Goal: Information Seeking & Learning: Learn about a topic

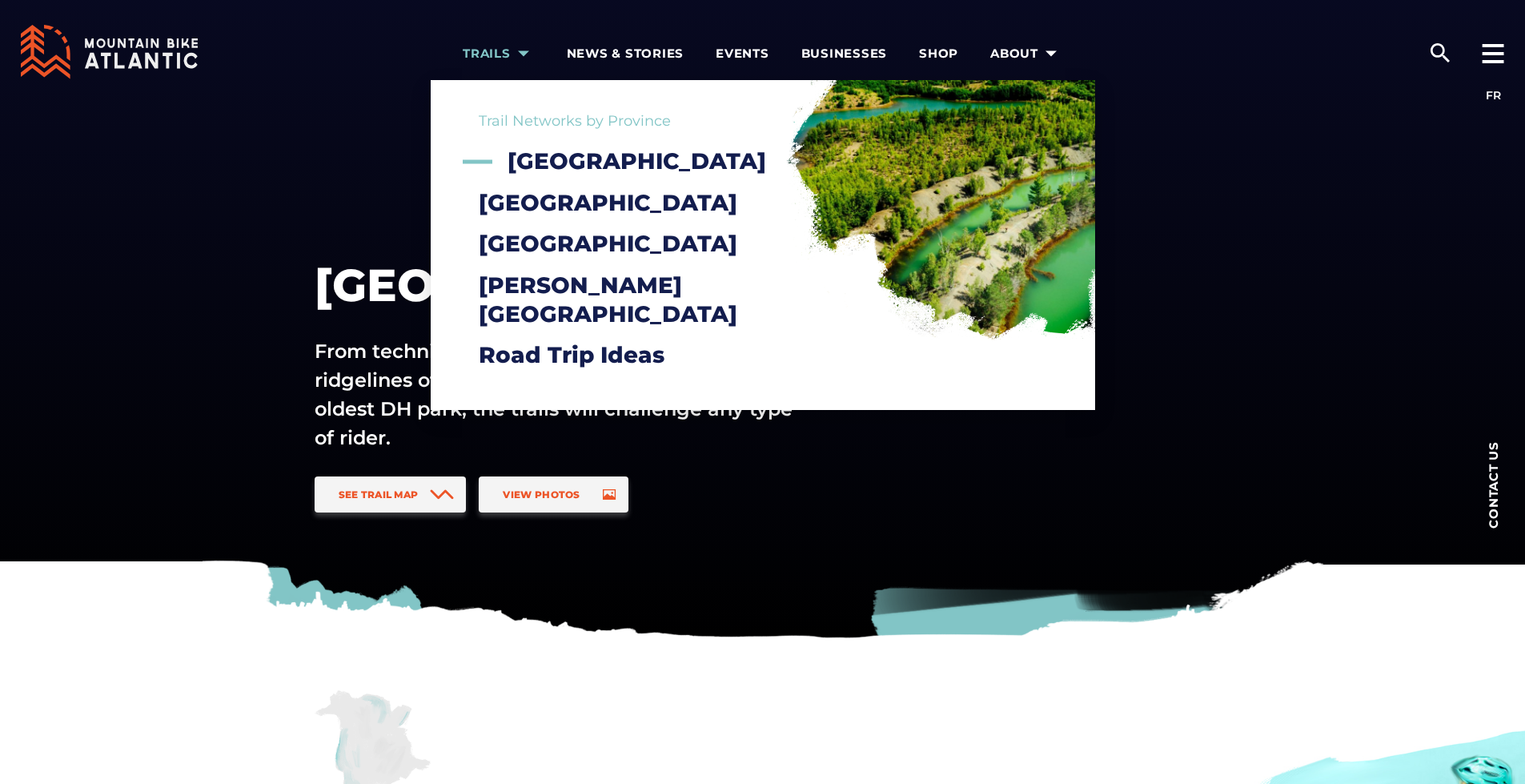
click at [504, 52] on span "Trails" at bounding box center [499, 54] width 72 height 16
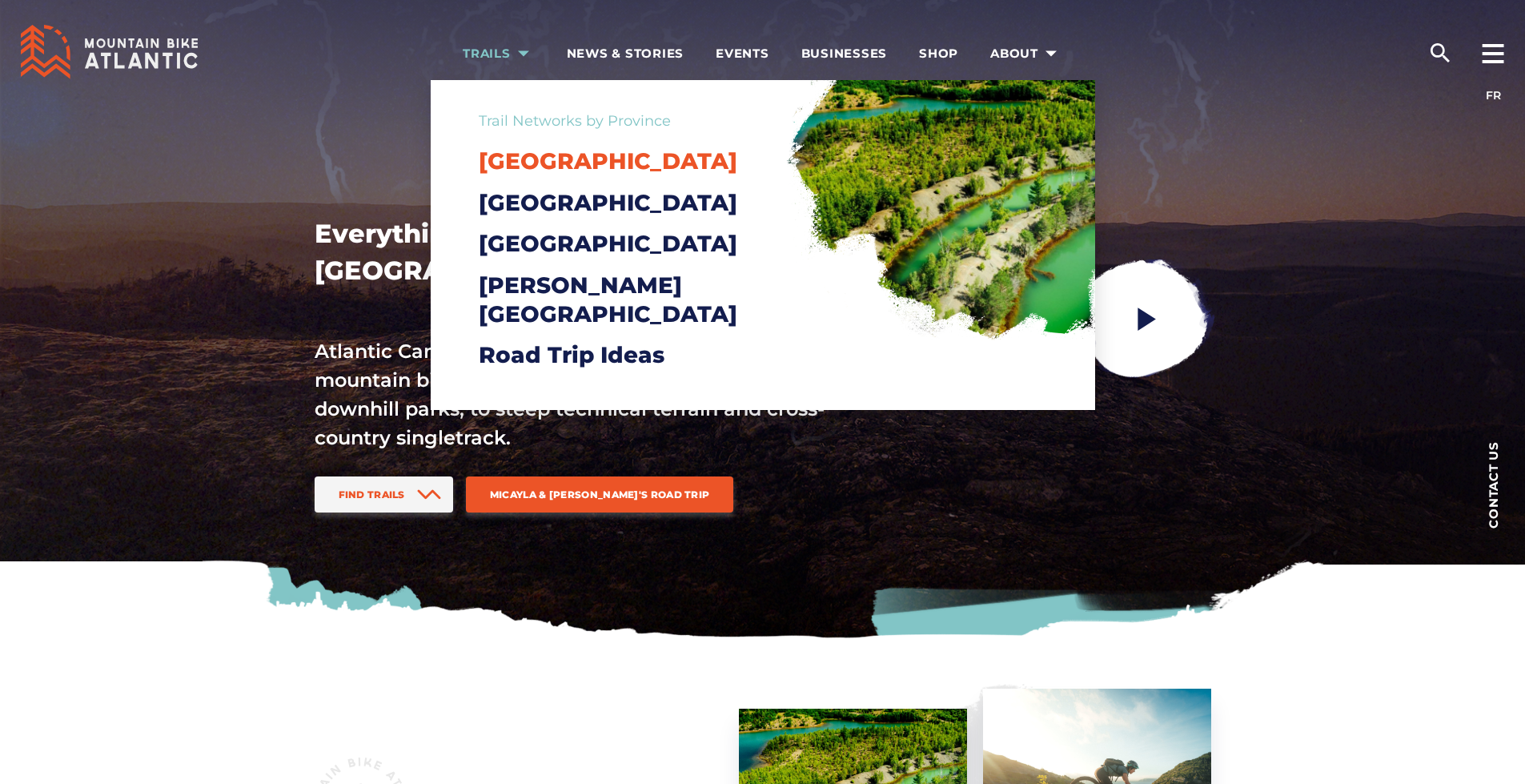
click at [546, 165] on span "[GEOGRAPHIC_DATA]" at bounding box center [608, 160] width 259 height 27
click at [532, 169] on span "[GEOGRAPHIC_DATA]" at bounding box center [608, 160] width 259 height 27
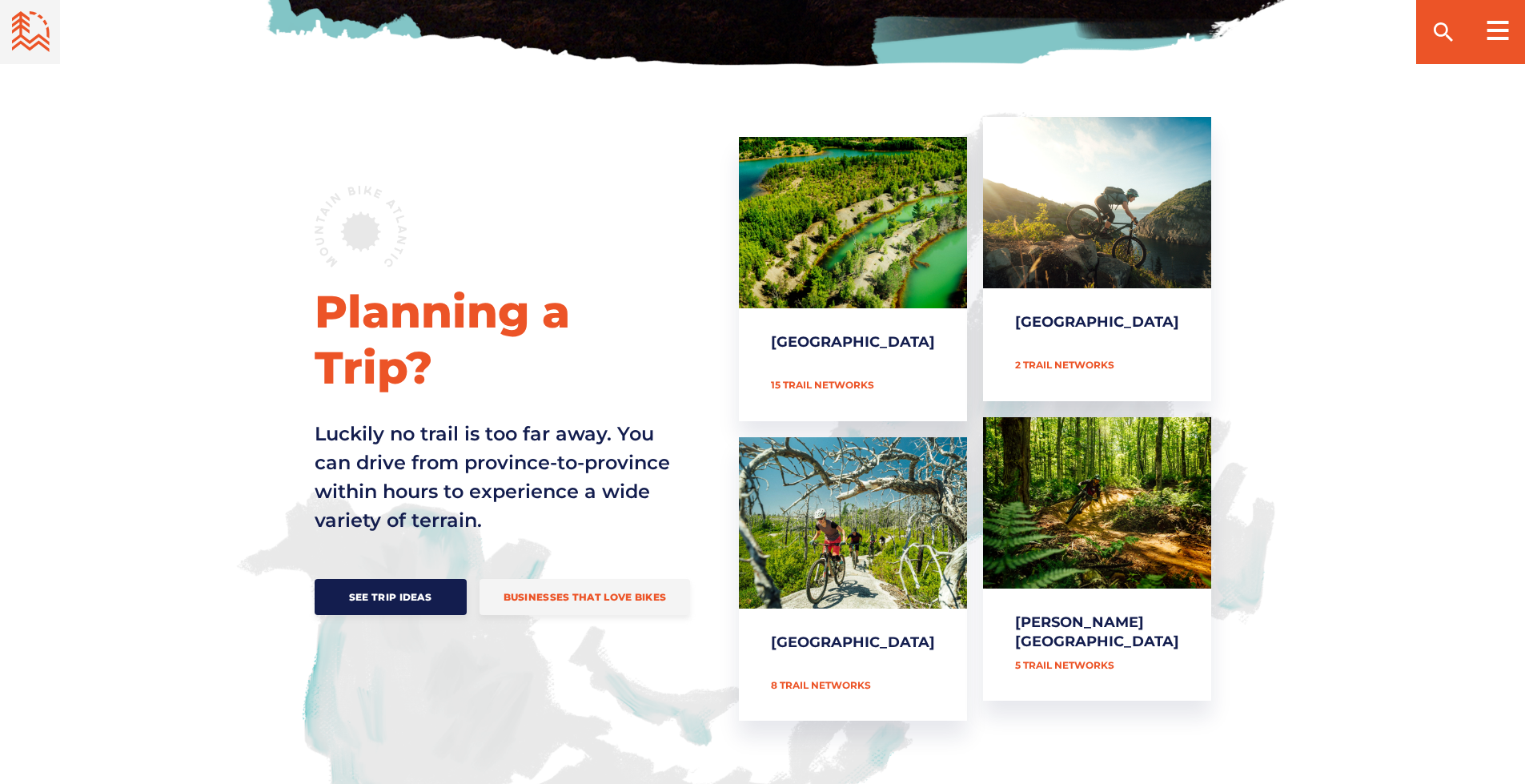
scroll to position [620, 0]
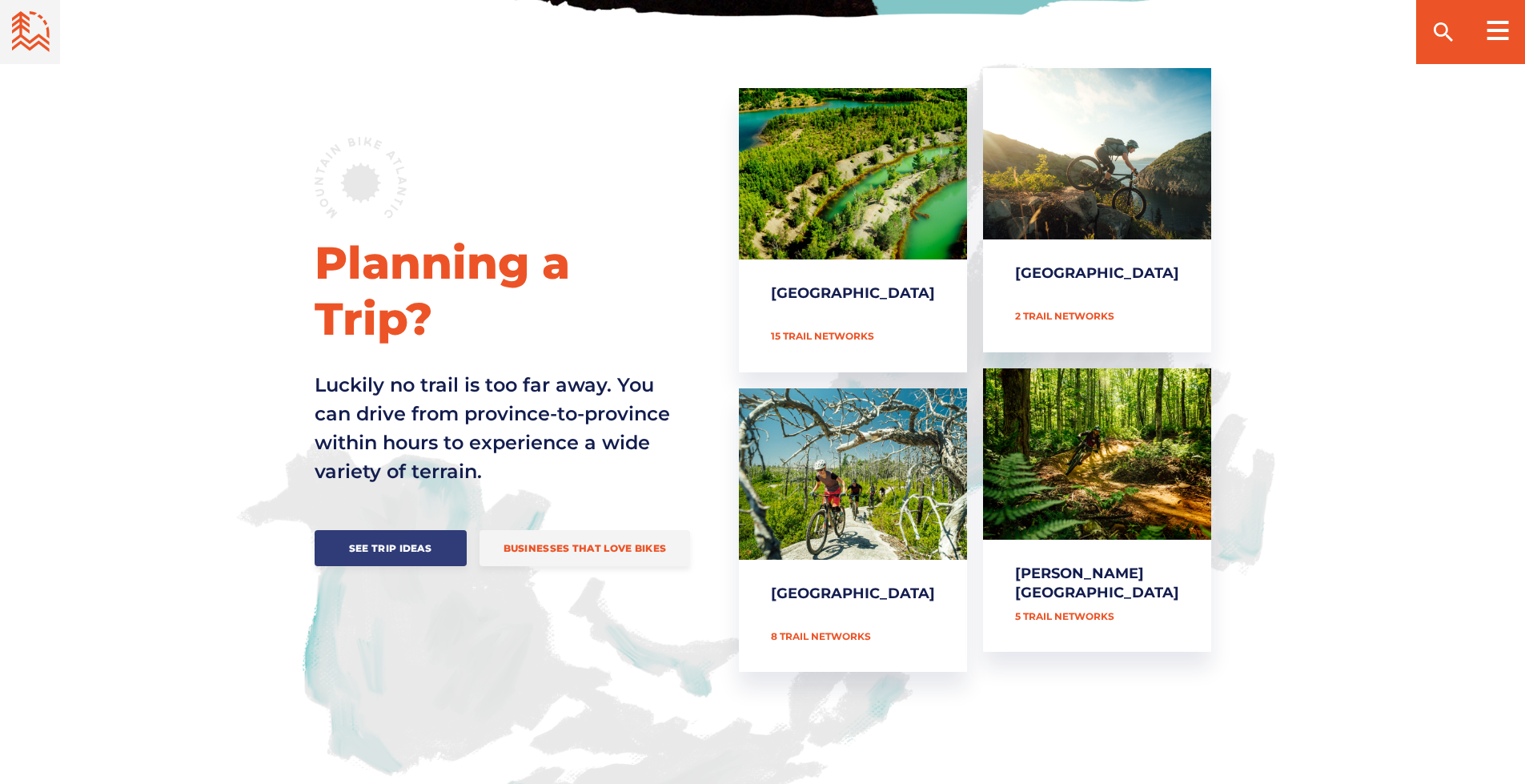
click at [435, 530] on link "See Trip Ideas" at bounding box center [391, 547] width 152 height 36
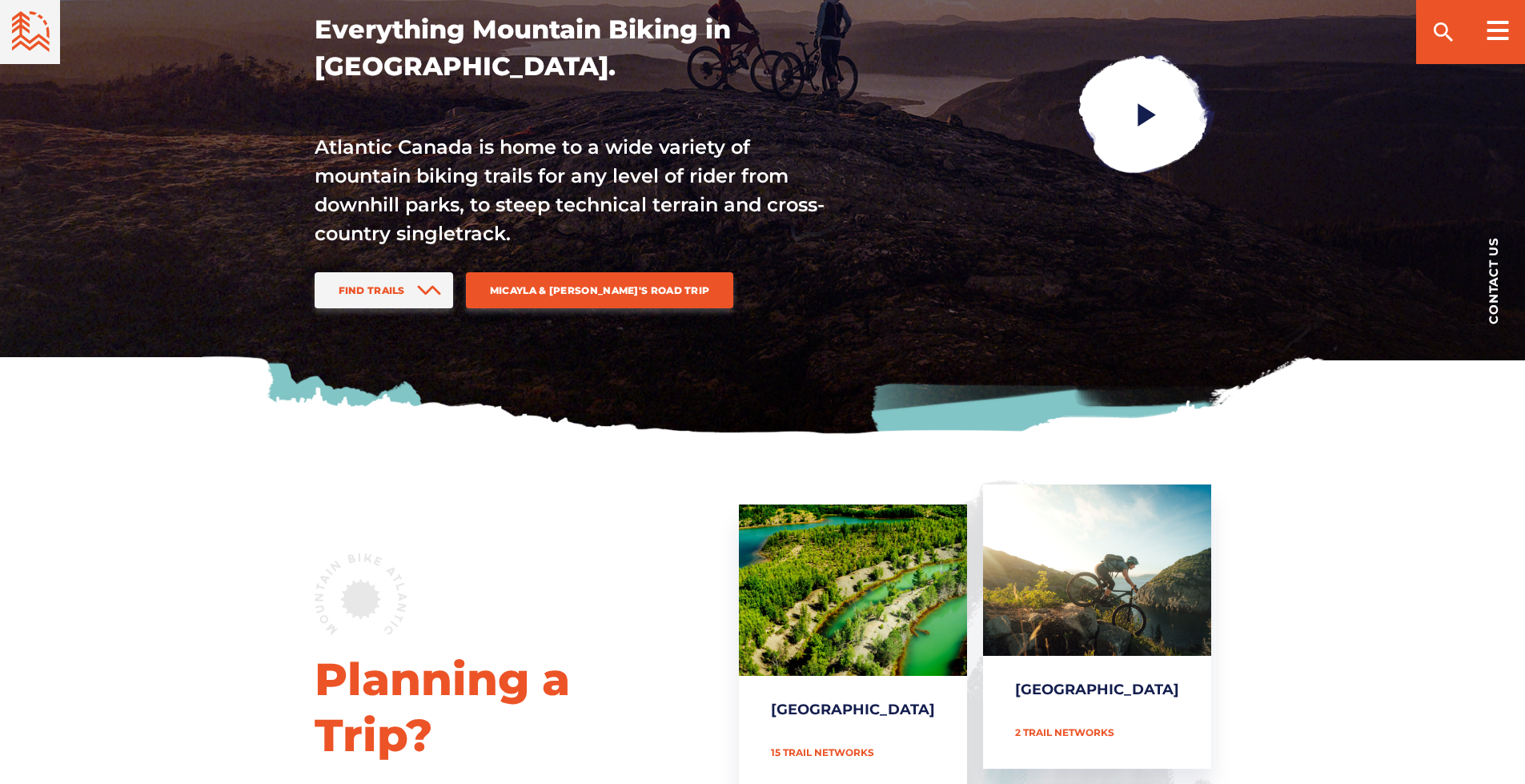
scroll to position [200, 0]
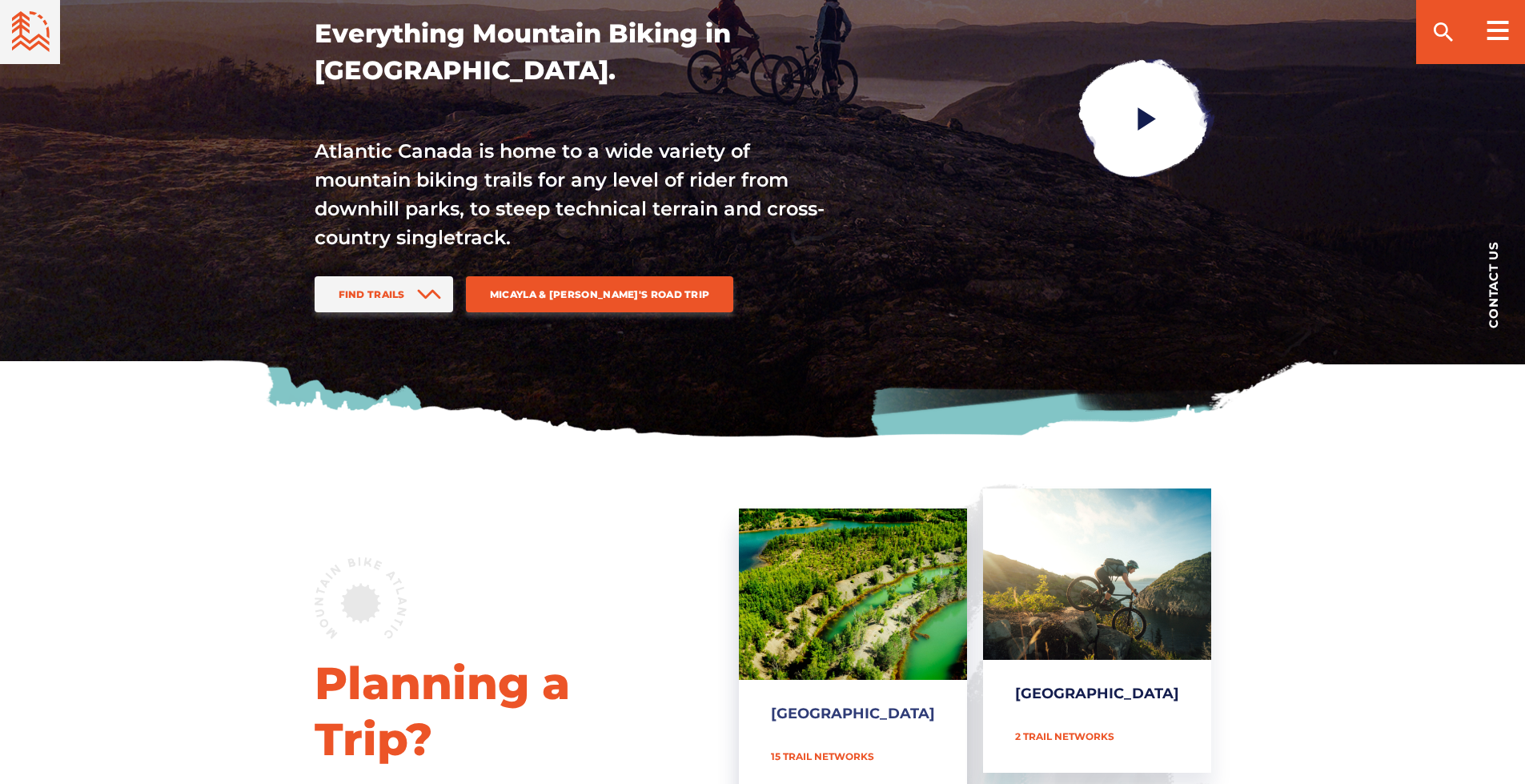
click at [838, 696] on link "[GEOGRAPHIC_DATA]" at bounding box center [853, 650] width 228 height 284
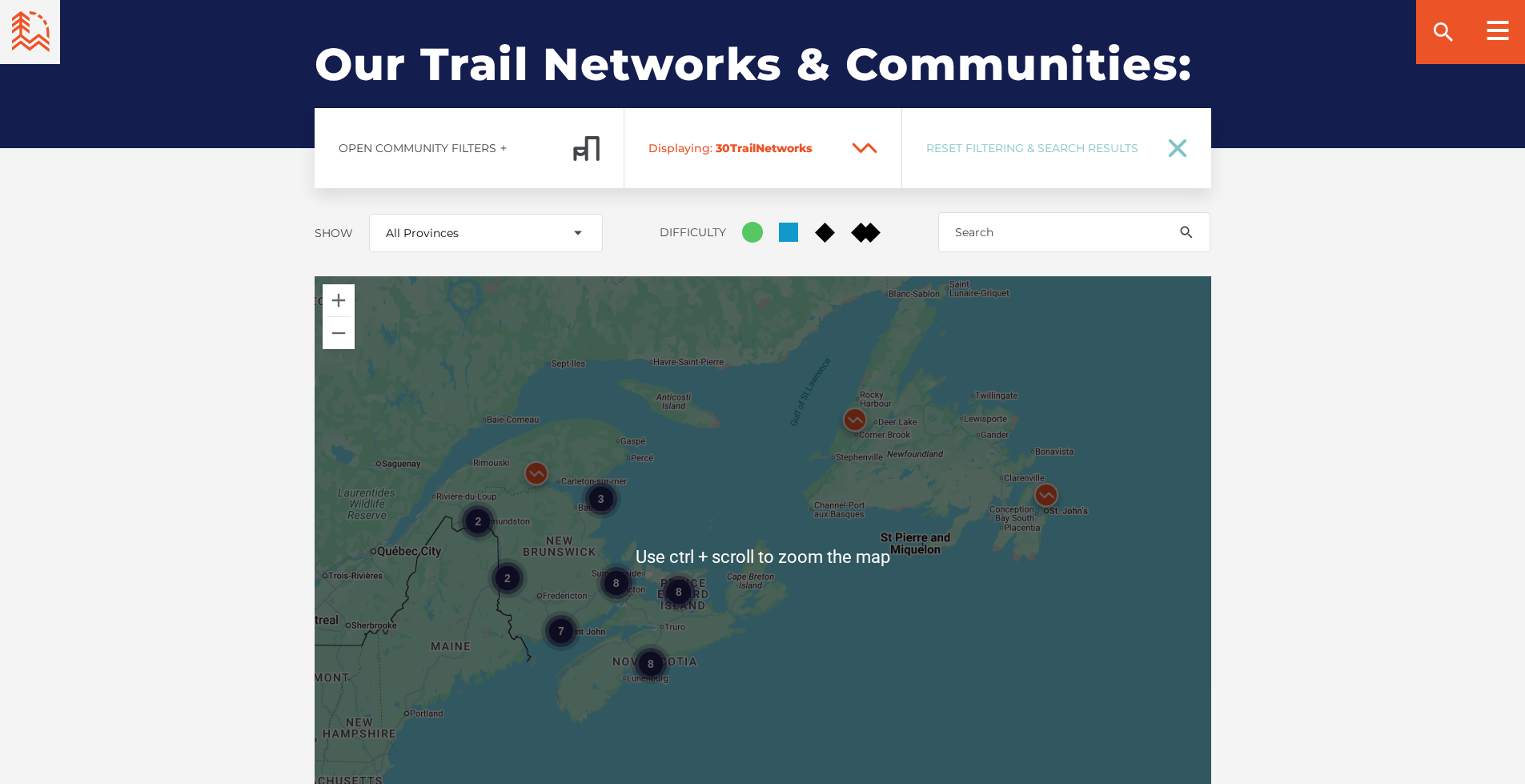
scroll to position [1961, 0]
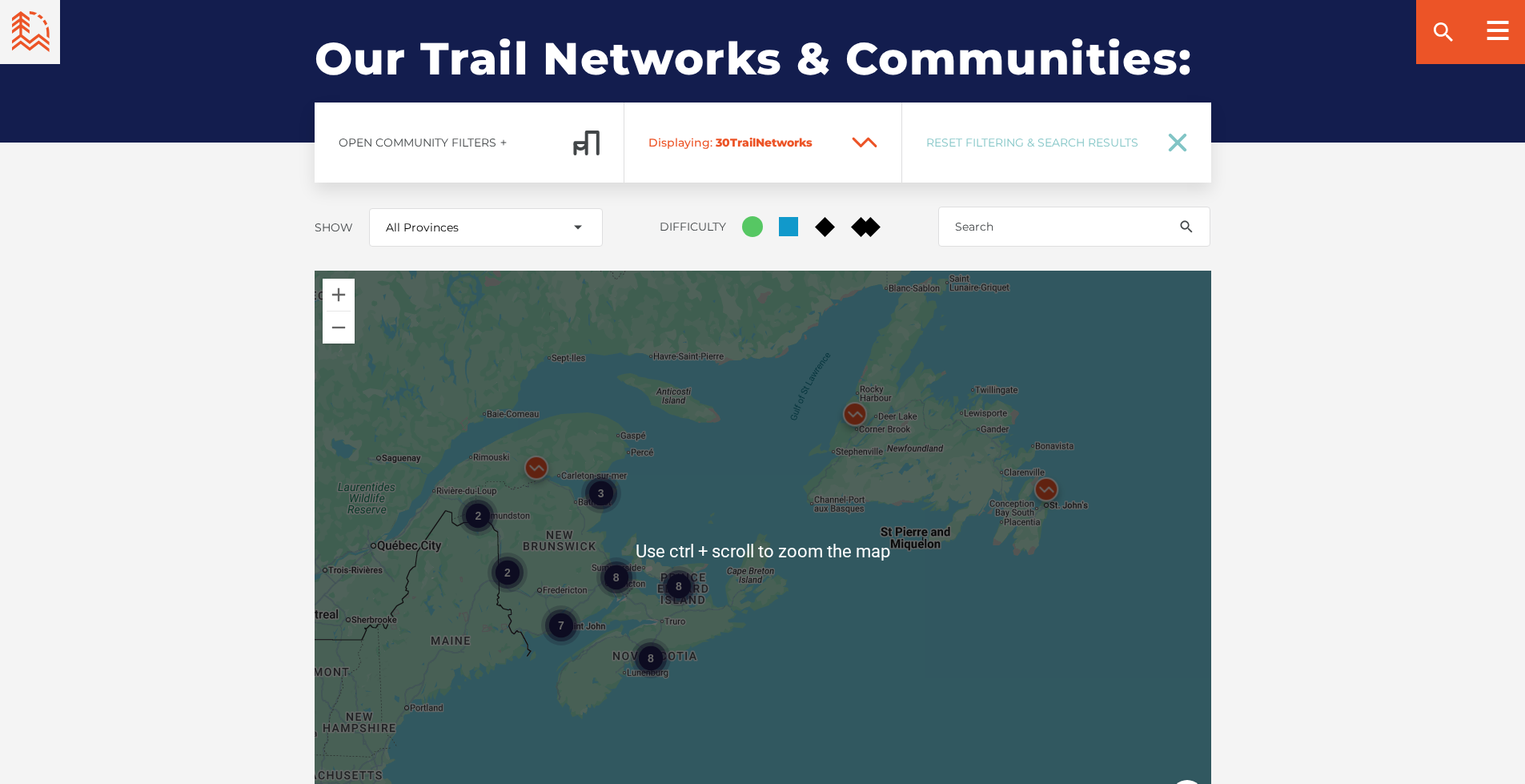
click at [612, 558] on div "8" at bounding box center [615, 577] width 40 height 40
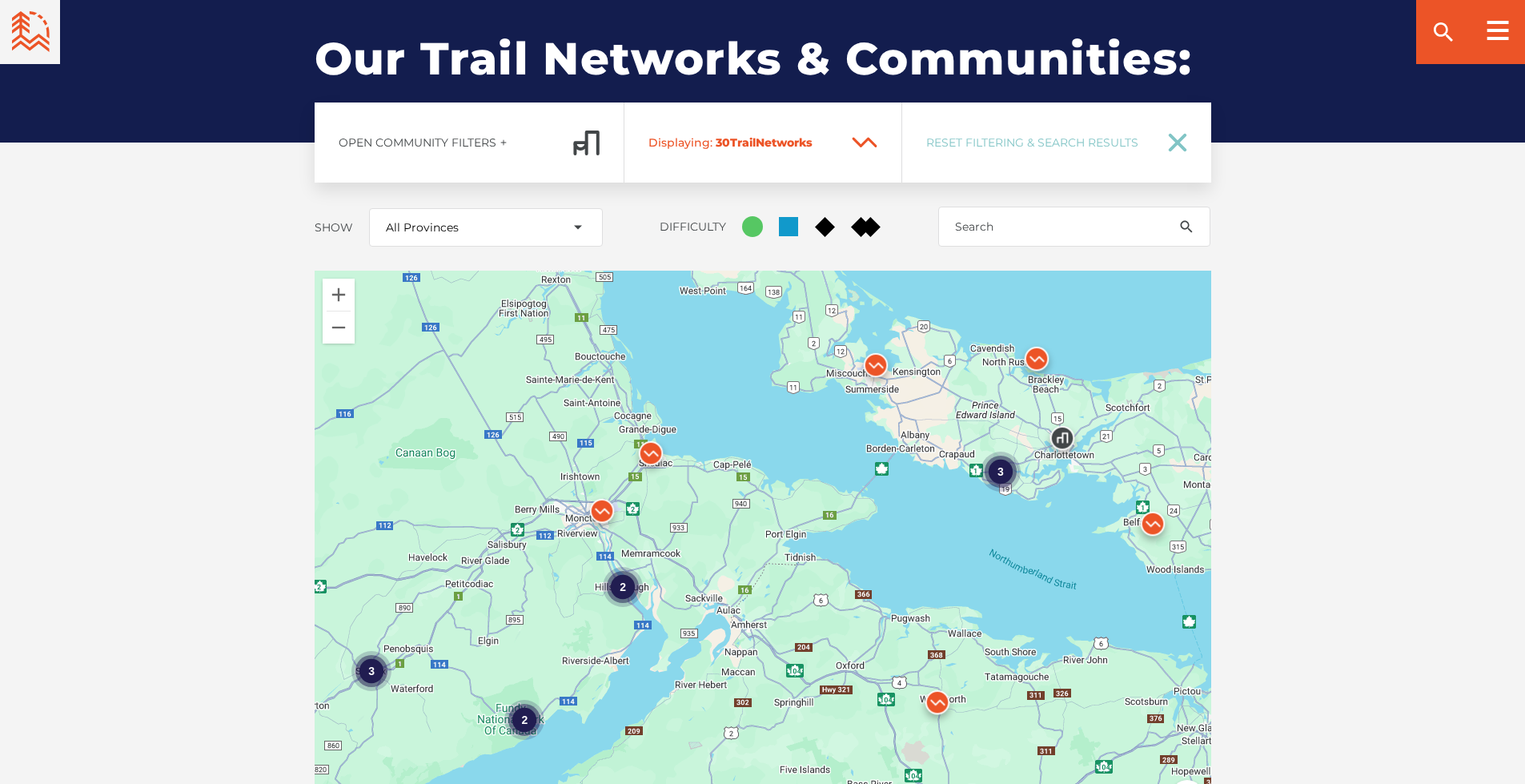
click at [620, 568] on div "2" at bounding box center [622, 587] width 40 height 40
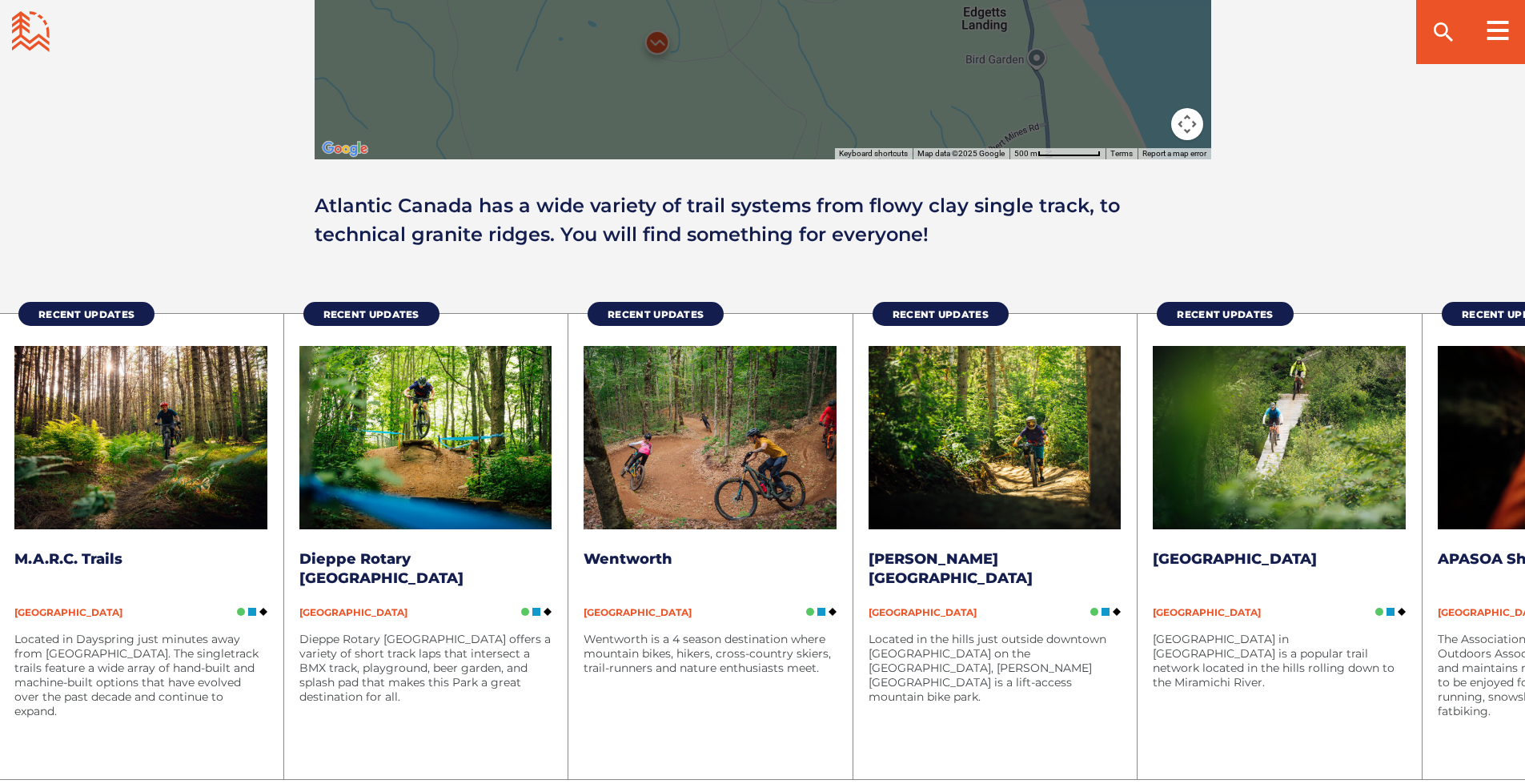
scroll to position [2641, 0]
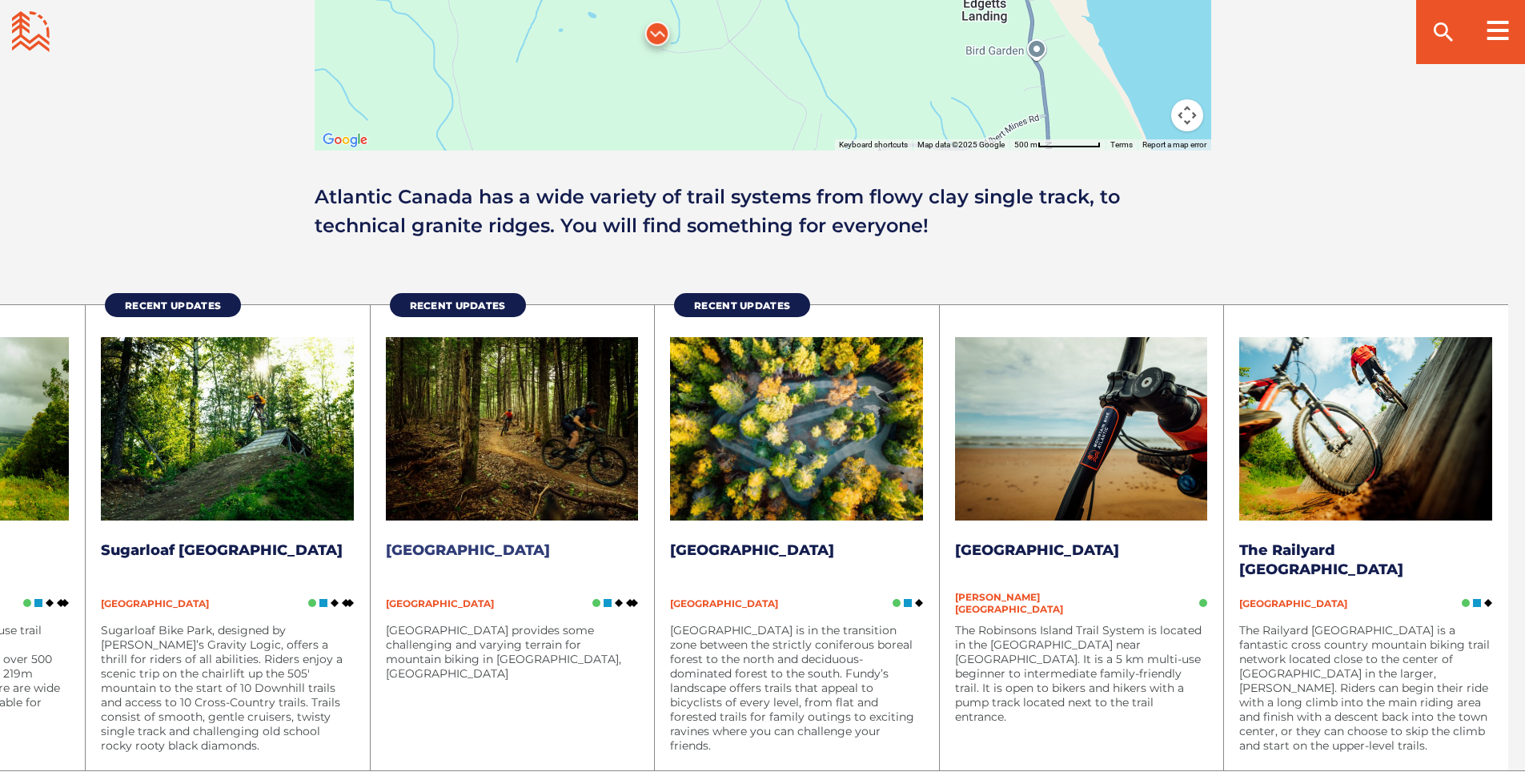
drag, startPoint x: 1400, startPoint y: 674, endPoint x: 480, endPoint y: 588, distance: 924.0
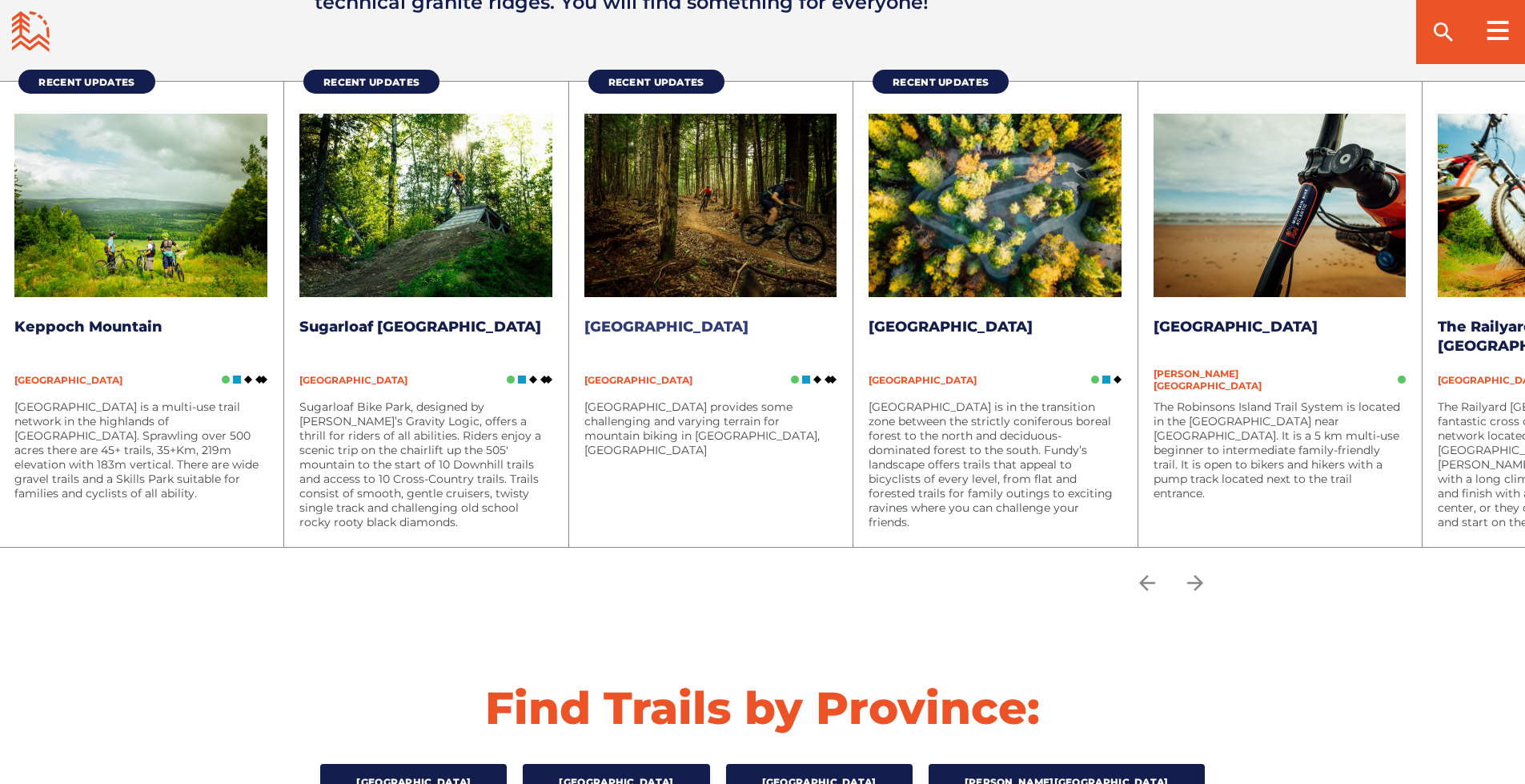
scroll to position [2822, 0]
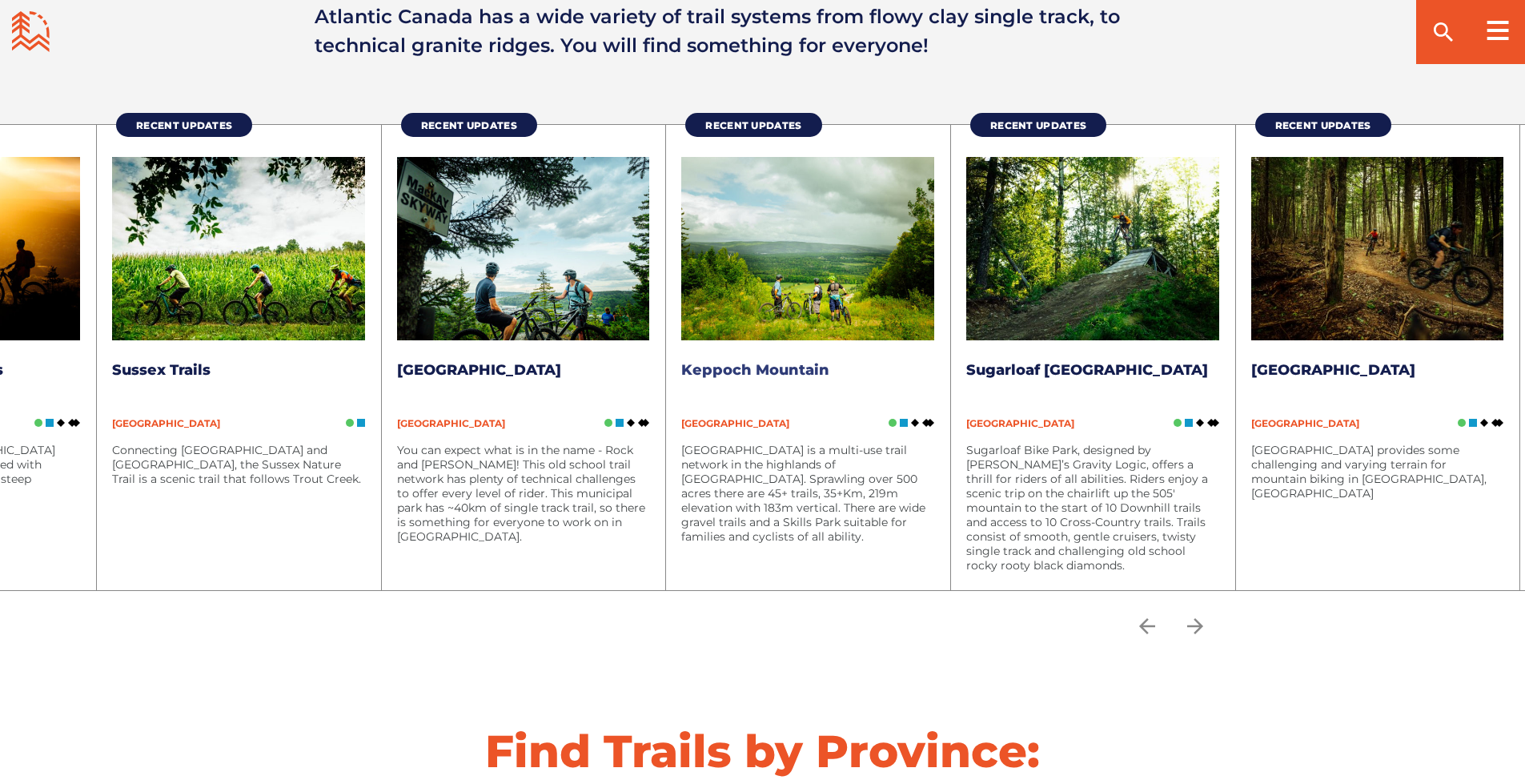
drag, startPoint x: 337, startPoint y: 469, endPoint x: 1004, endPoint y: 471, distance: 667.0
click at [1006, 476] on p "Sugarloaf Bike Park, designed by [PERSON_NAME]’s Gravity Logic, offers a thrill…" at bounding box center [1092, 507] width 253 height 129
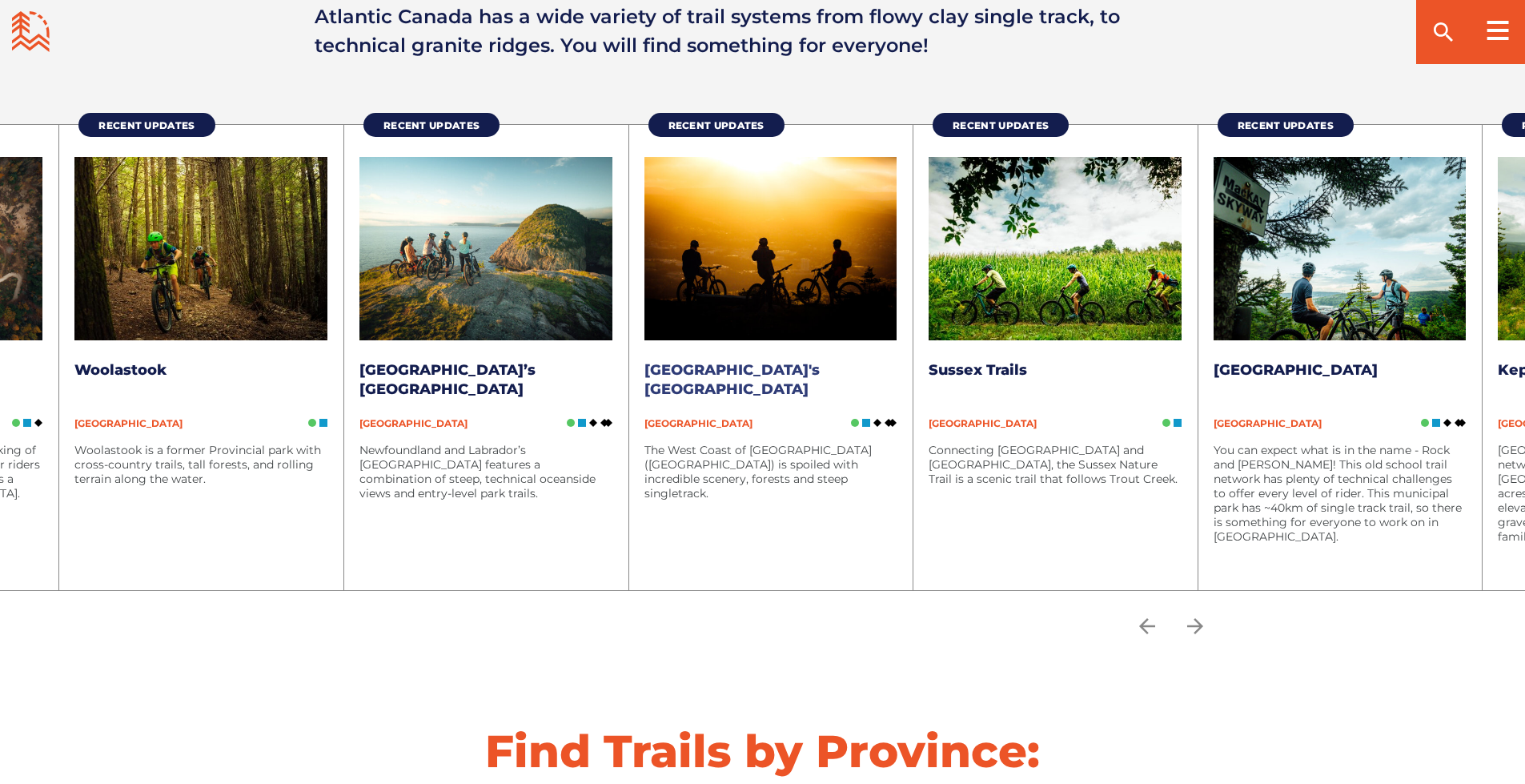
drag, startPoint x: 253, startPoint y: 421, endPoint x: 948, endPoint y: 448, distance: 695.5
click at [898, 448] on p "The West Coast of Newfoundland and Labrador (NL) is spoiled with incredible sce…" at bounding box center [770, 472] width 253 height 58
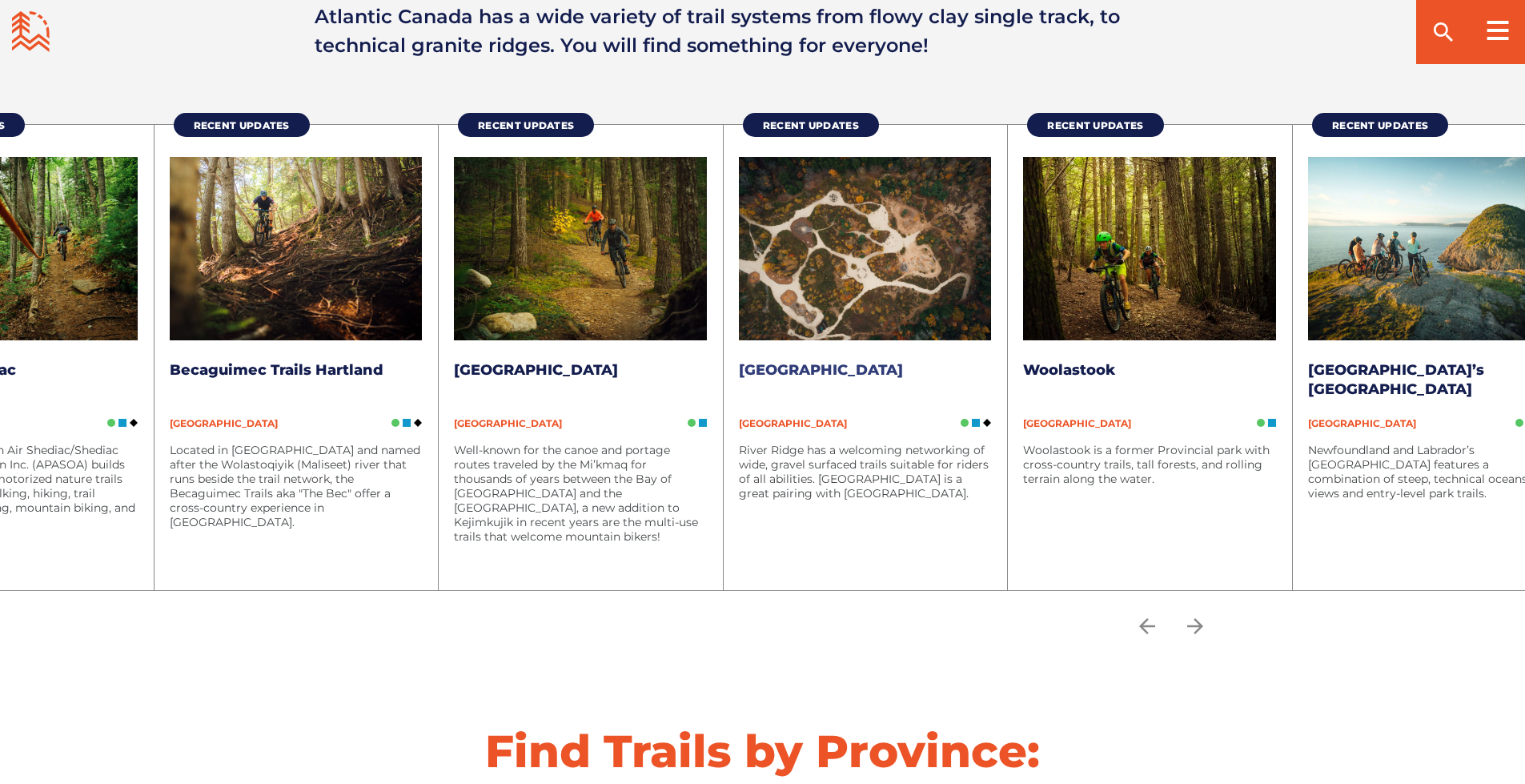
drag, startPoint x: 11, startPoint y: 424, endPoint x: 1057, endPoint y: 385, distance: 1046.7
click at [1008, 385] on li "Recent Updates River Ridge Common Nova Scotia River Ridge has a welcoming netwo…" at bounding box center [865, 356] width 285 height 465
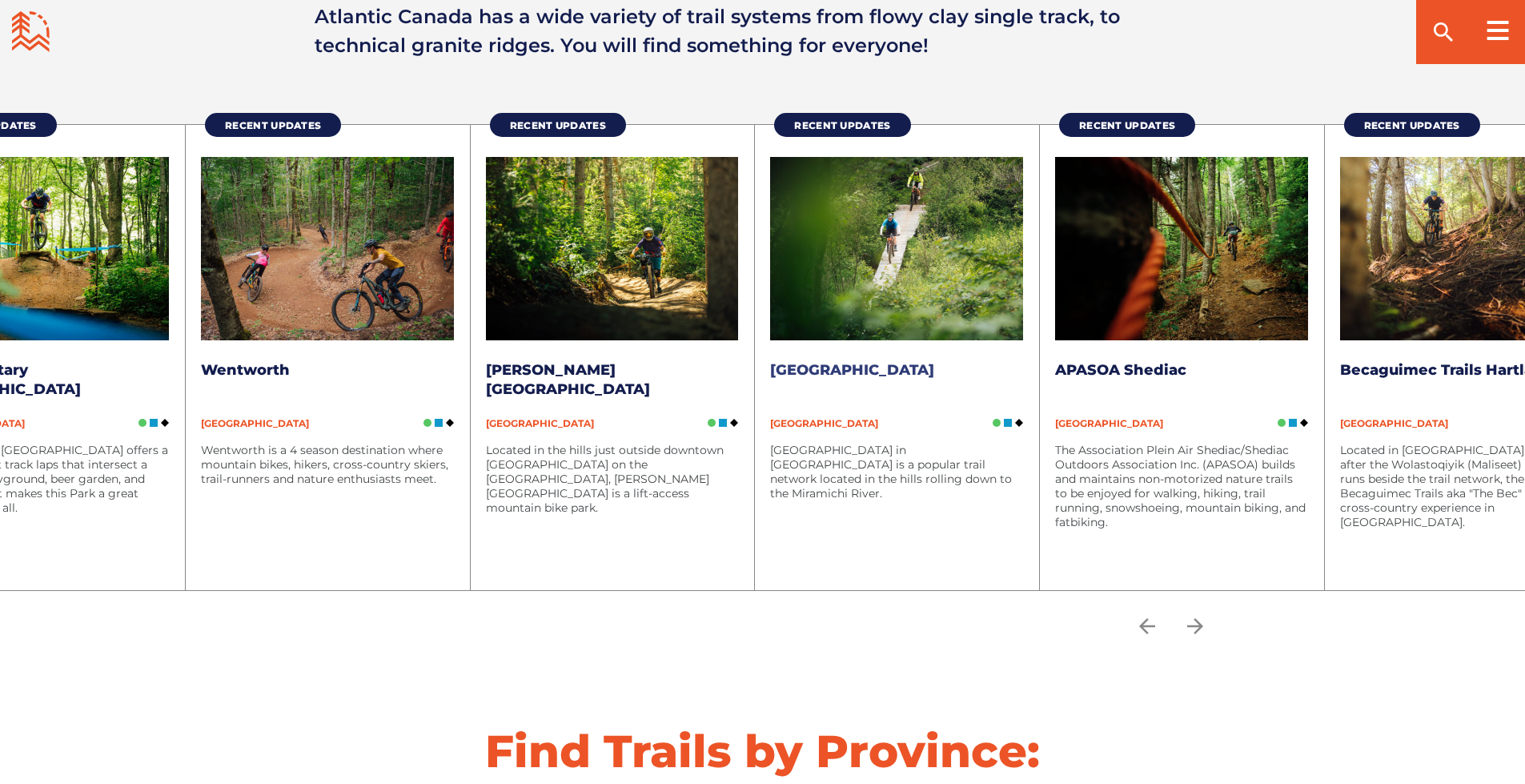
drag, startPoint x: 186, startPoint y: 391, endPoint x: 1201, endPoint y: 338, distance: 1016.4
click at [1039, 342] on li "Recent Updates French Fort Cove New Brunswick French Fort Cove in Miramichi is …" at bounding box center [897, 356] width 285 height 465
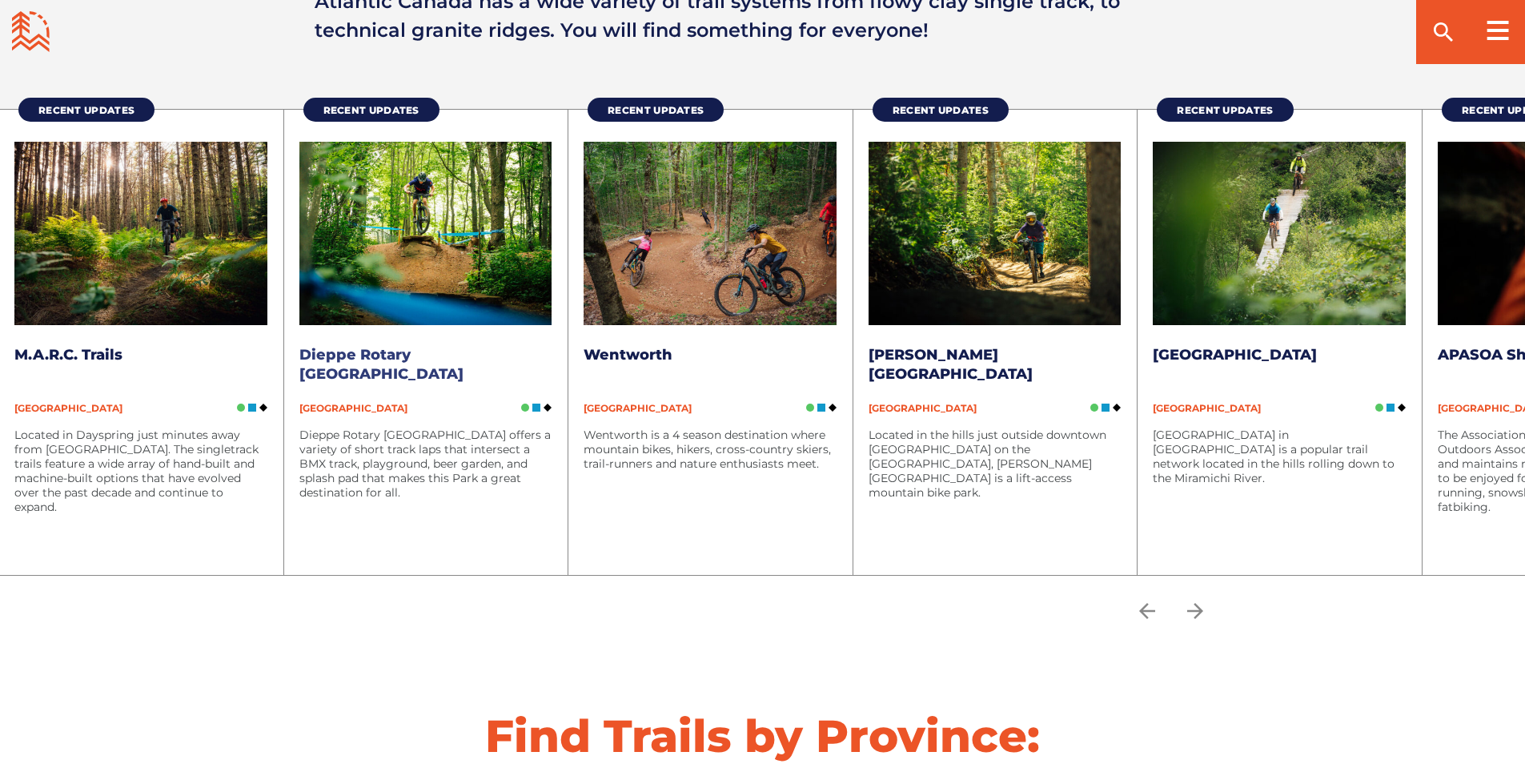
scroll to position [2842, 0]
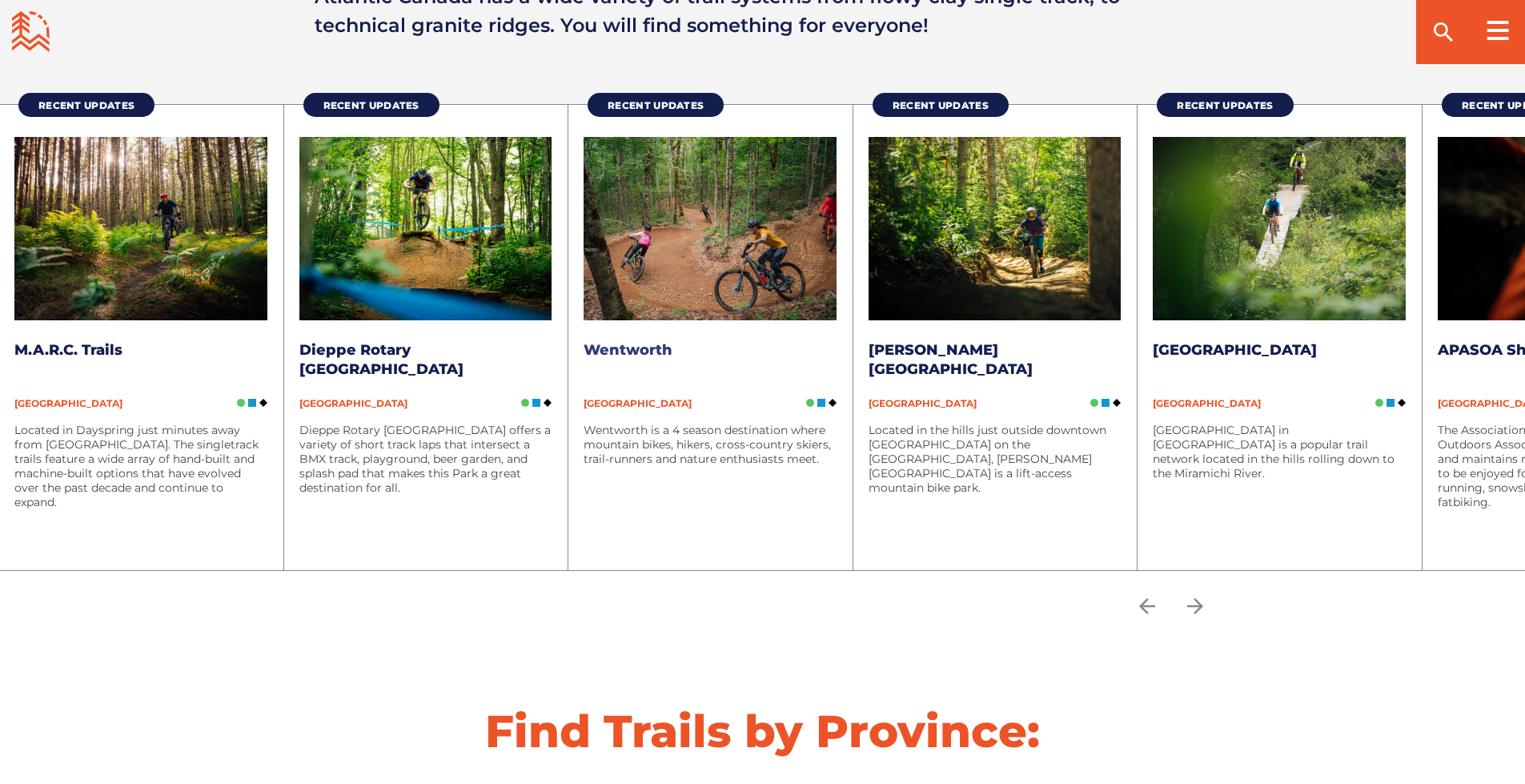
drag, startPoint x: 460, startPoint y: 393, endPoint x: 688, endPoint y: 398, distance: 228.1
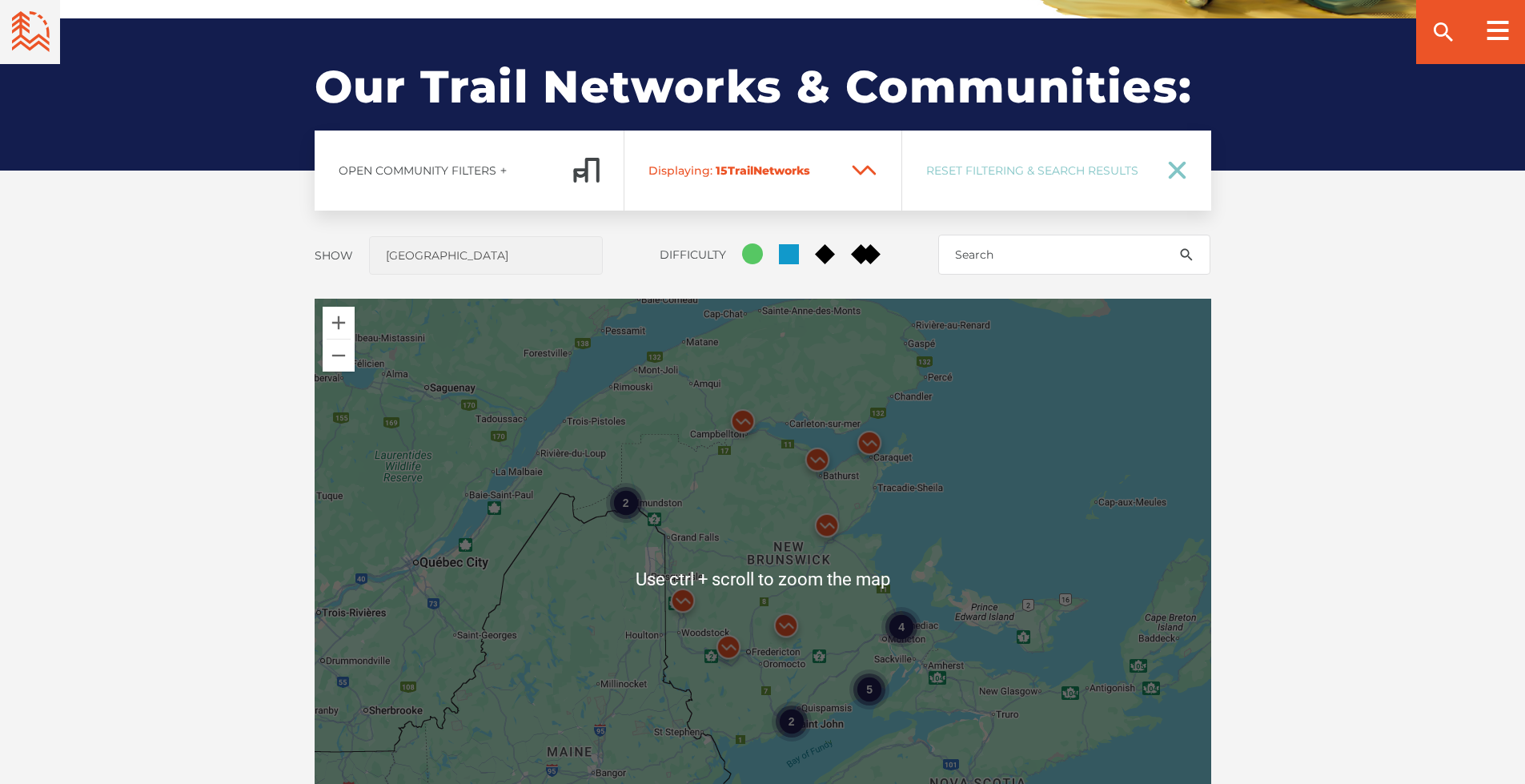
scroll to position [1161, 0]
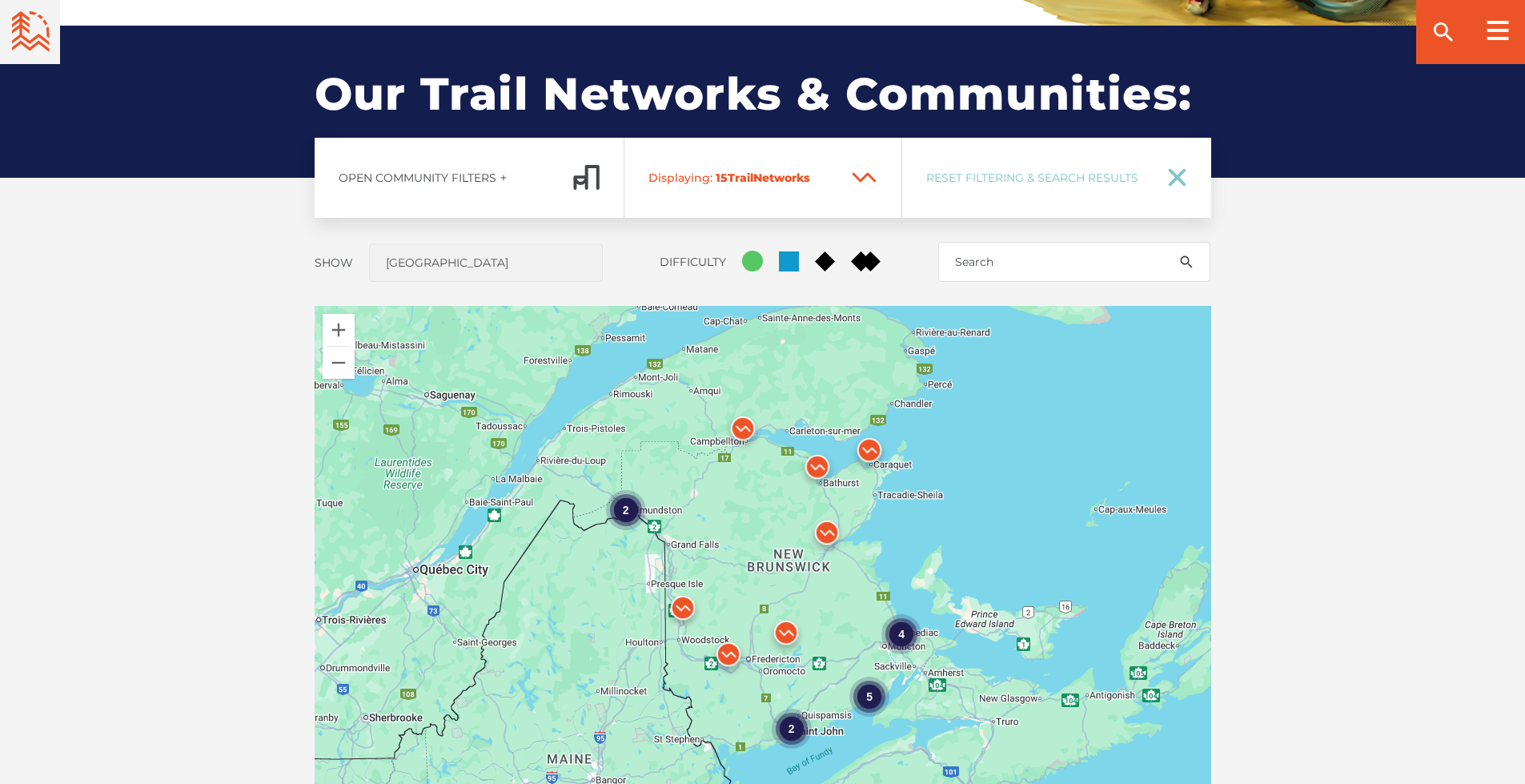
click at [898, 639] on div "4" at bounding box center [901, 633] width 40 height 40
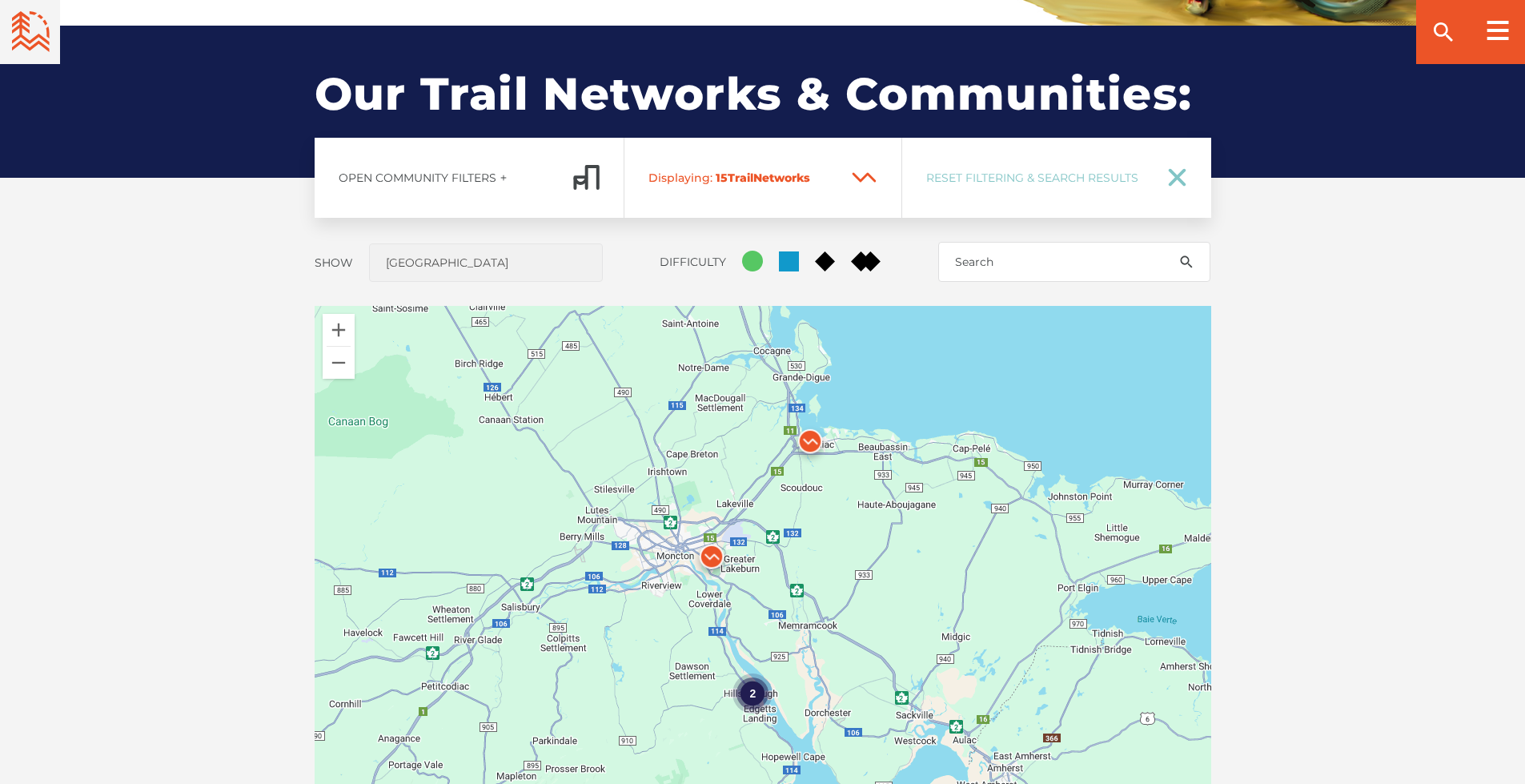
click at [810, 444] on img at bounding box center [810, 445] width 48 height 48
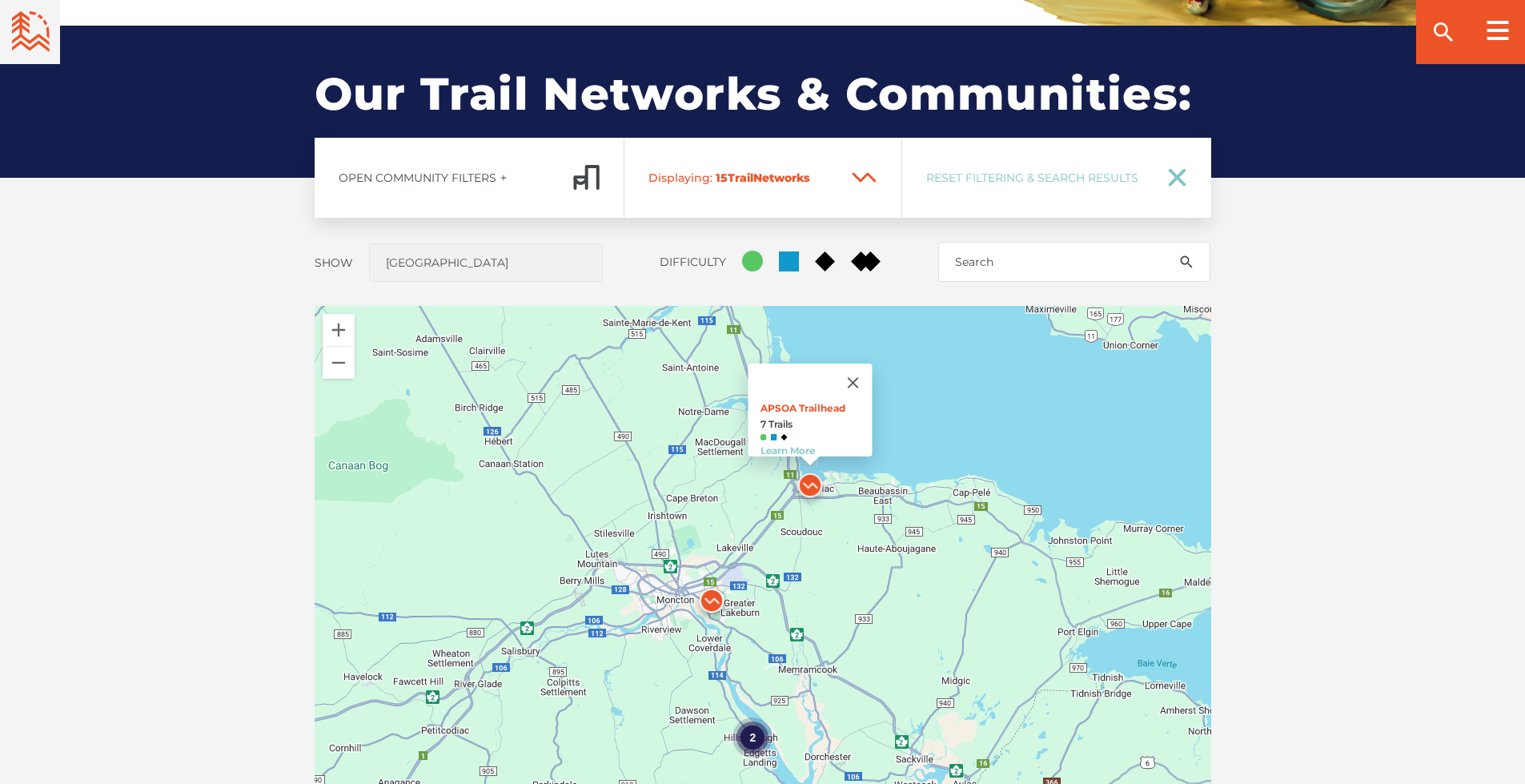
click at [708, 599] on img at bounding box center [711, 604] width 48 height 48
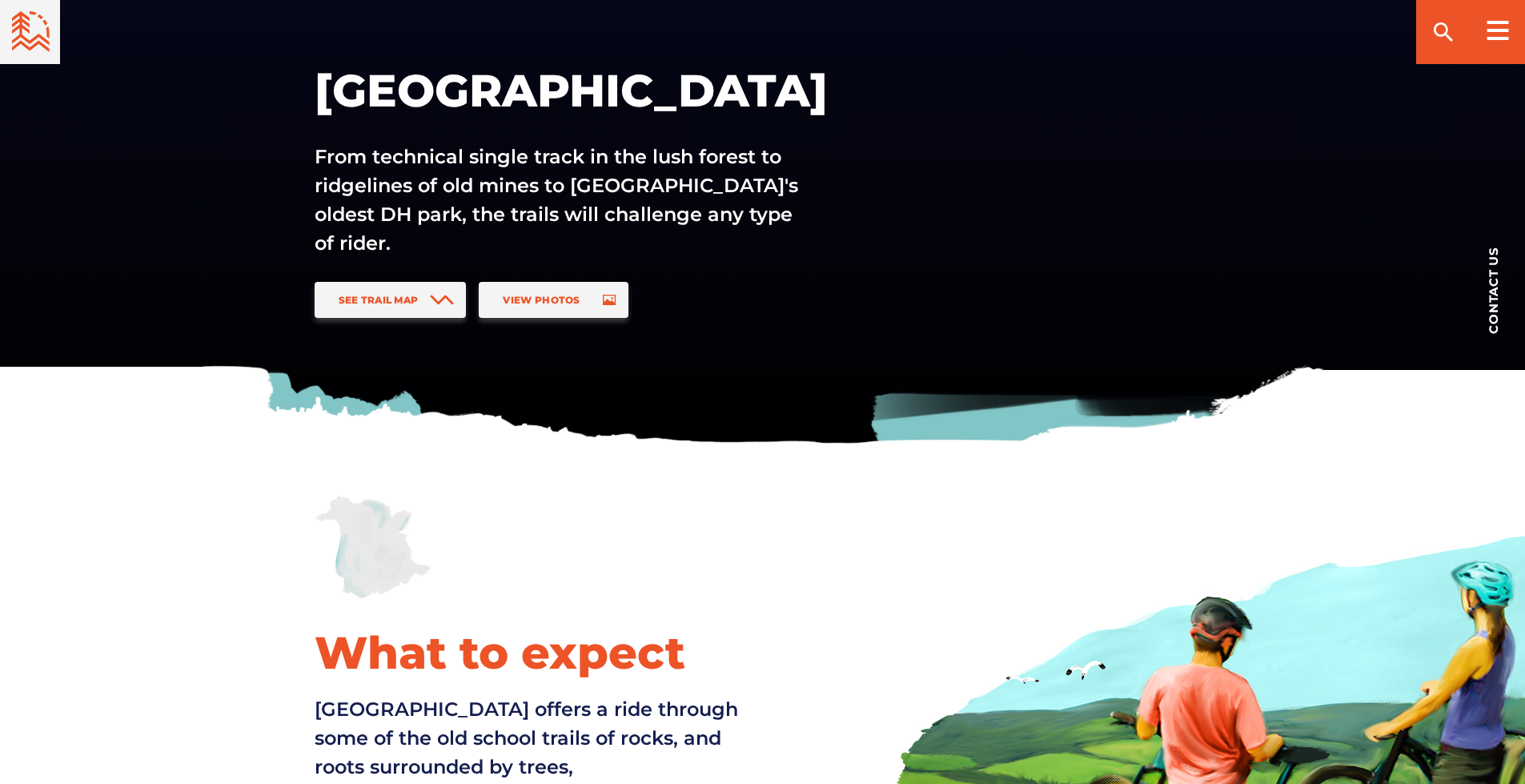
scroll to position [240, 0]
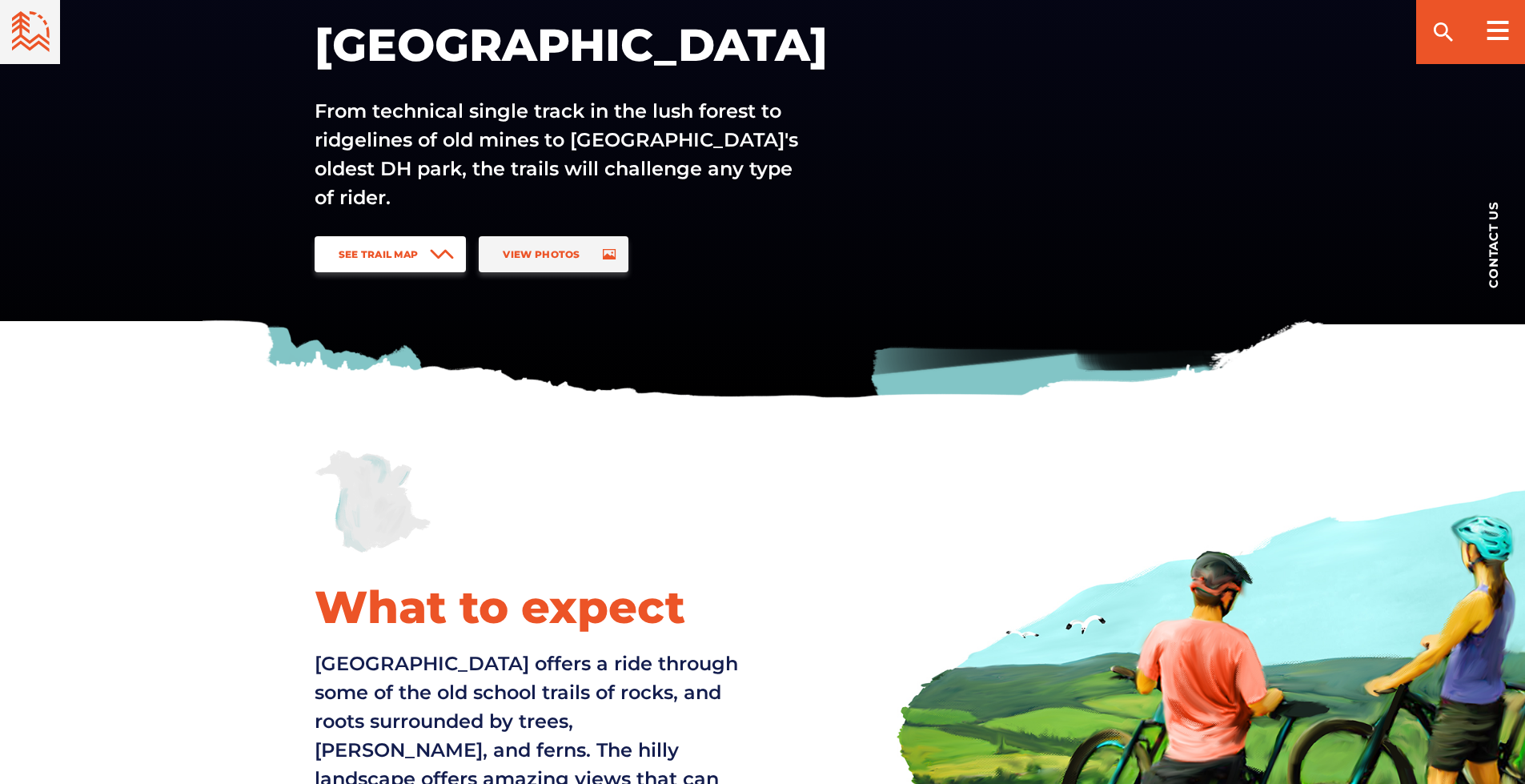
click at [428, 256] on link "See Trail Map" at bounding box center [391, 253] width 152 height 36
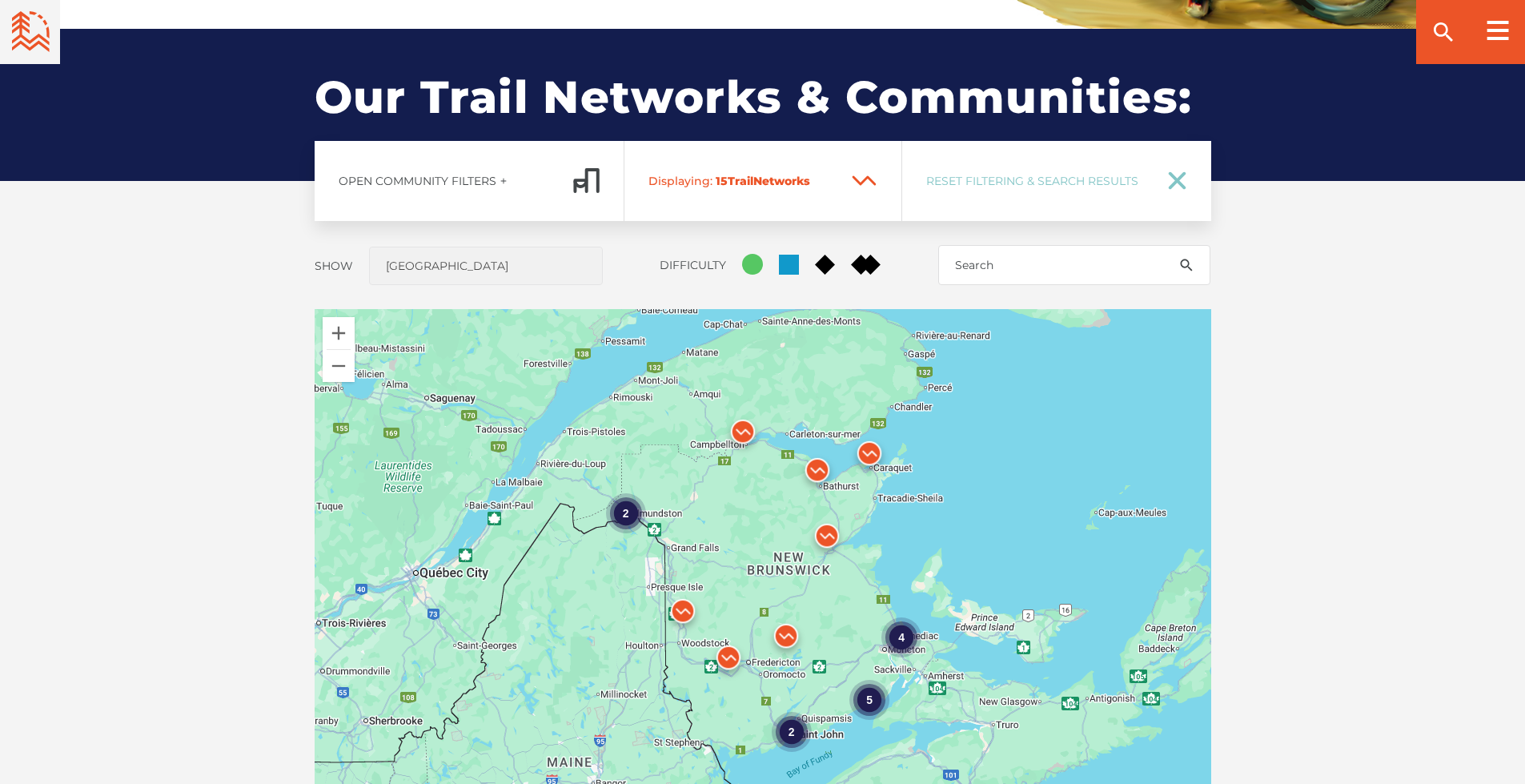
scroll to position [1184, 0]
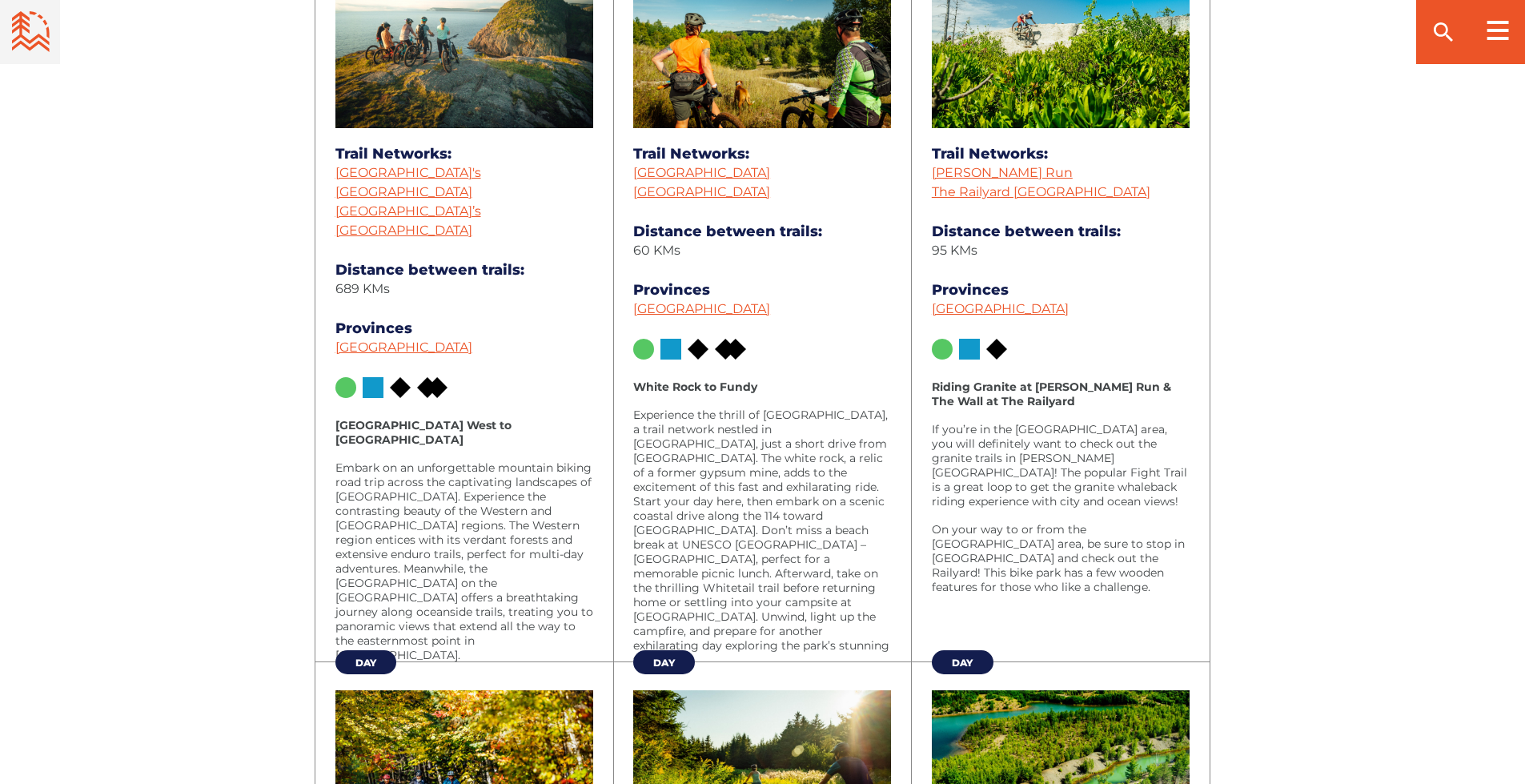
scroll to position [861, 0]
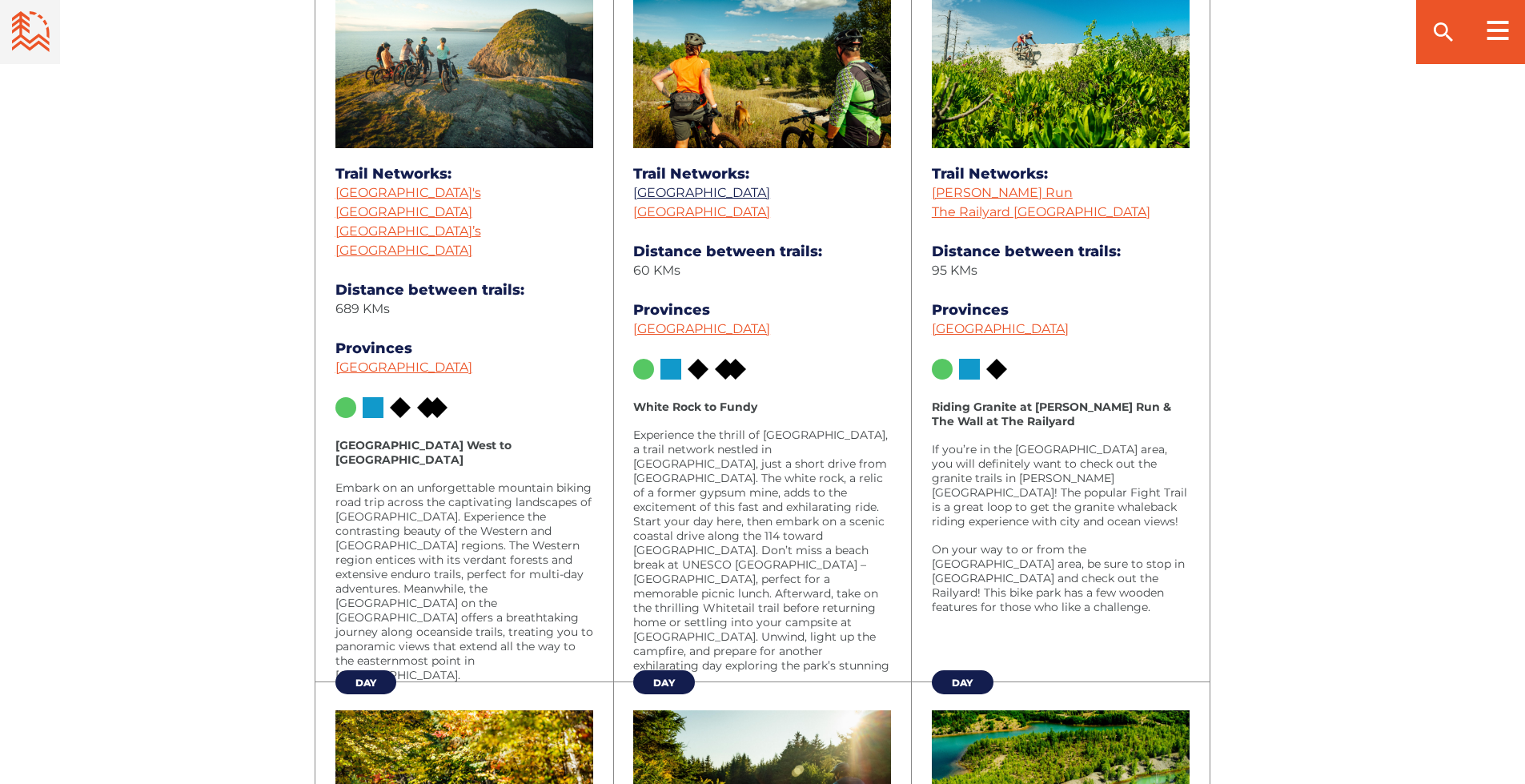
click at [690, 192] on link "[GEOGRAPHIC_DATA]" at bounding box center [702, 192] width 137 height 15
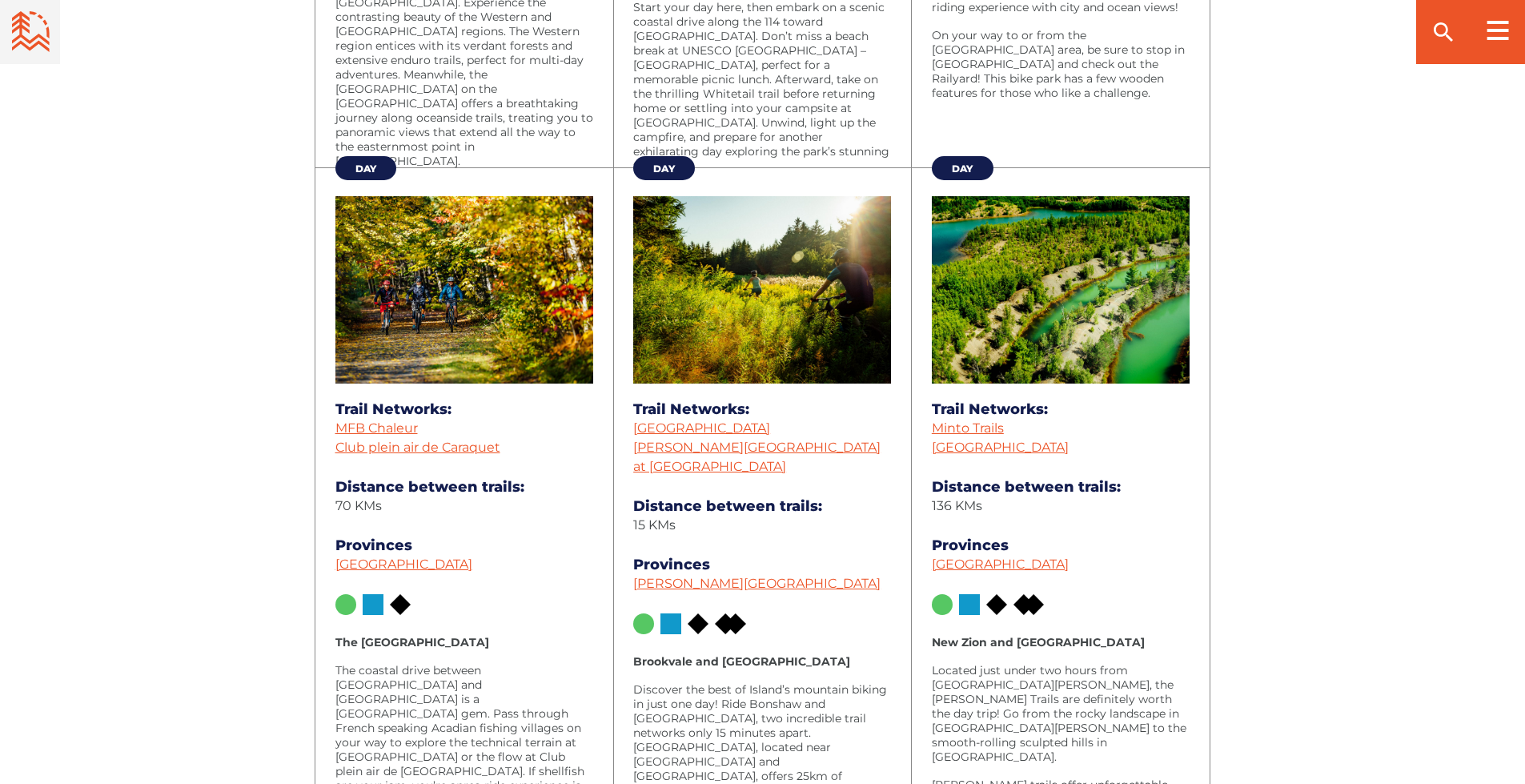
scroll to position [1401, 0]
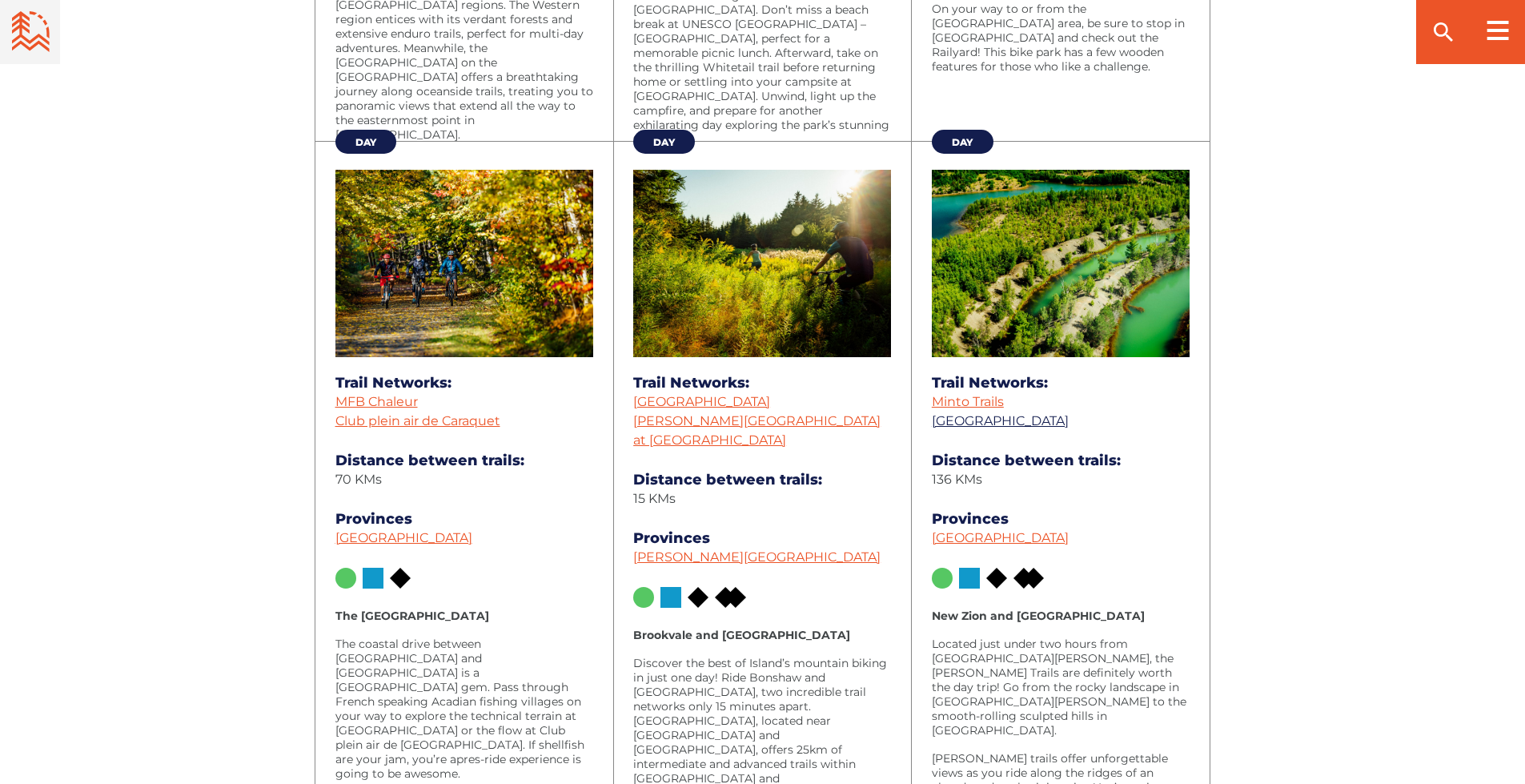
click at [982, 424] on link "[GEOGRAPHIC_DATA]" at bounding box center [1001, 420] width 137 height 15
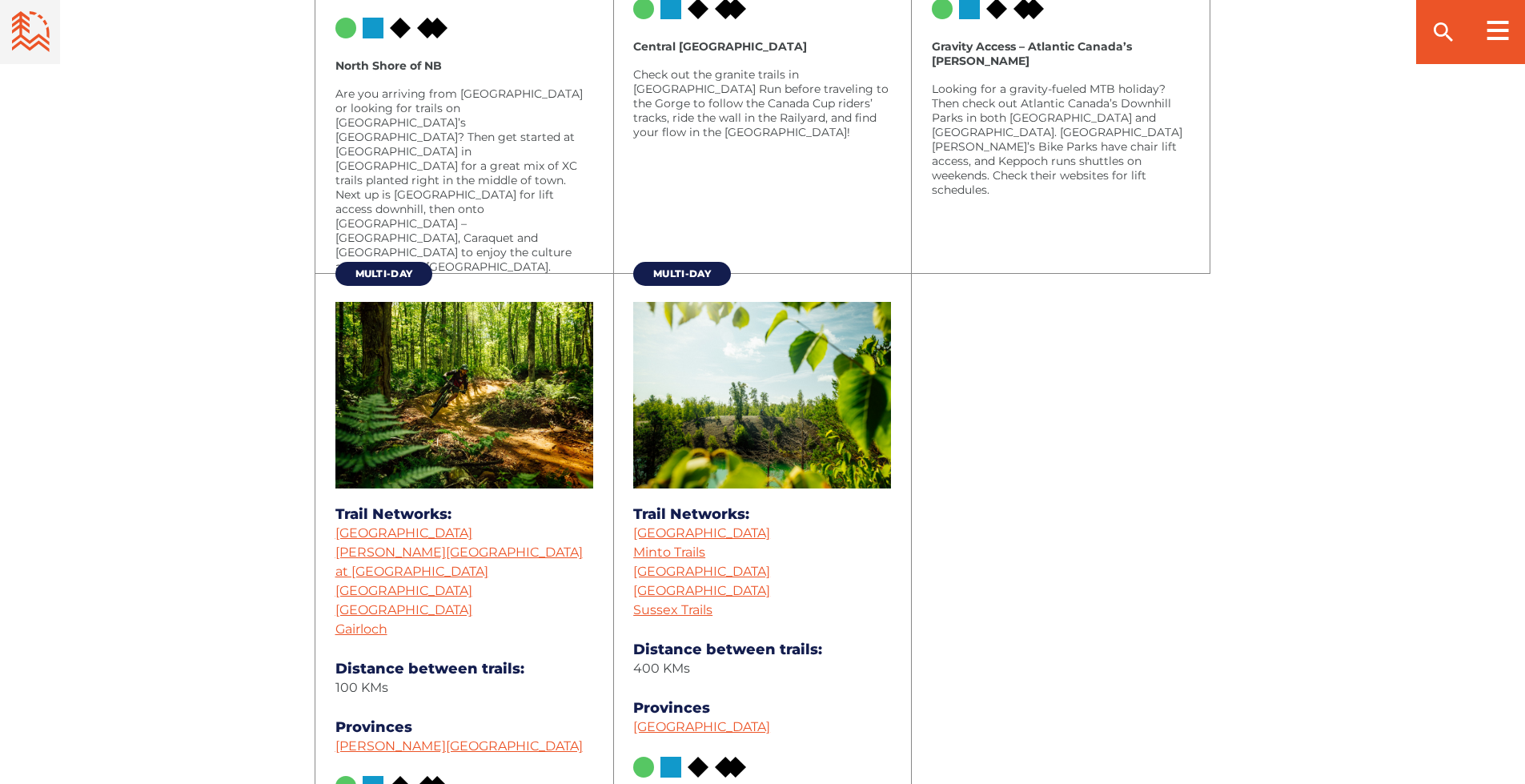
scroll to position [2781, 0]
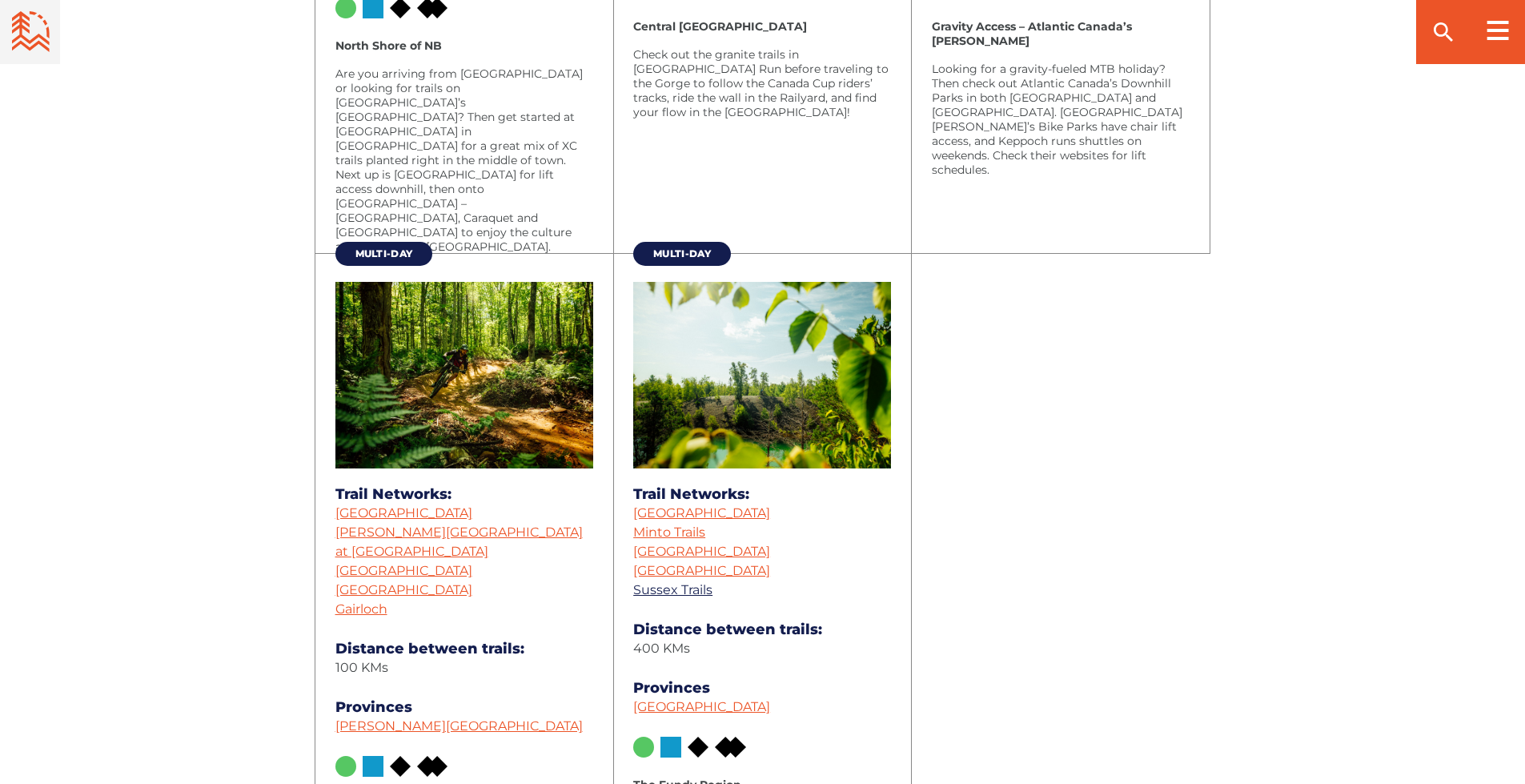
click at [678, 590] on link "Sussex Trails" at bounding box center [673, 589] width 79 height 15
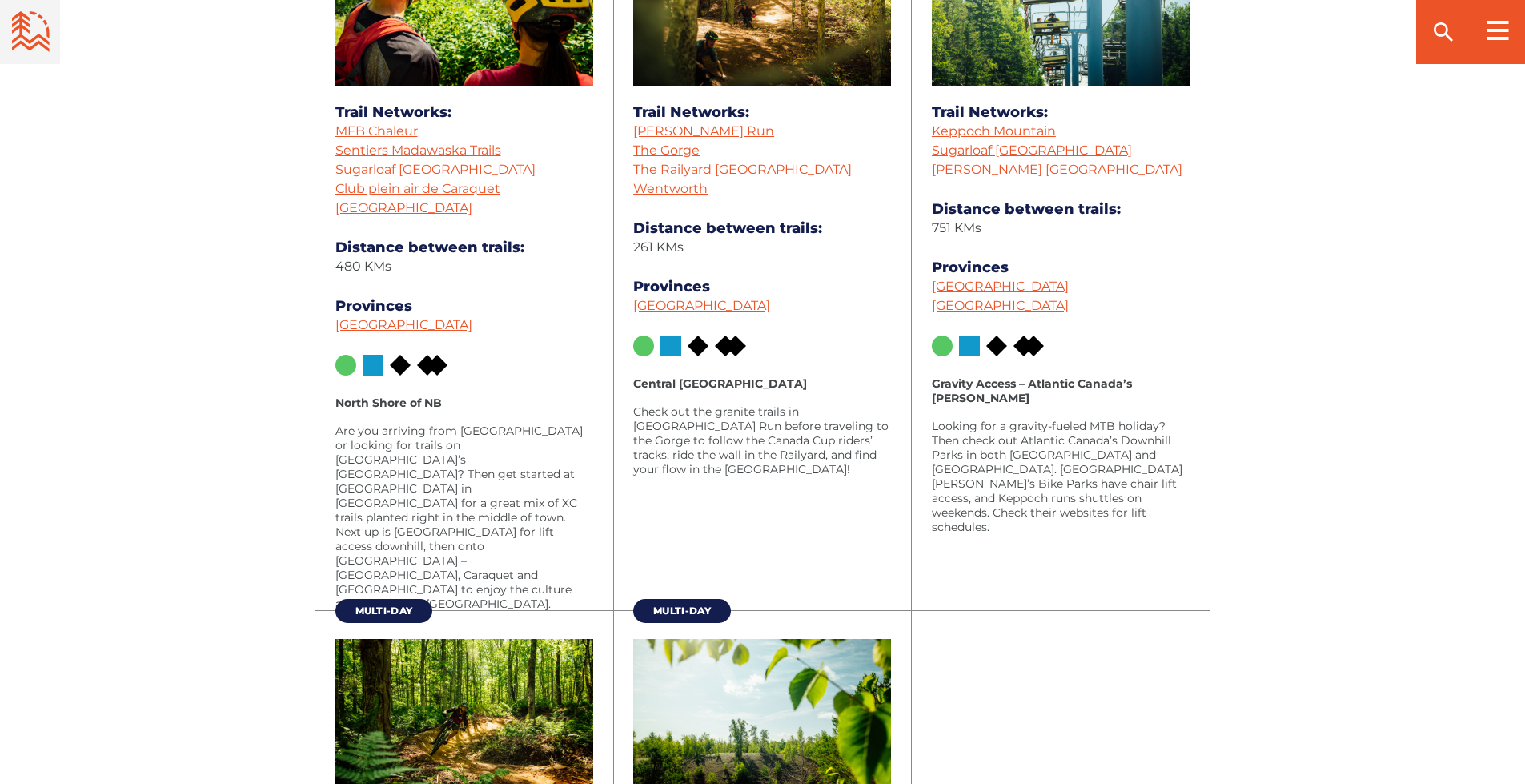
scroll to position [2422, 0]
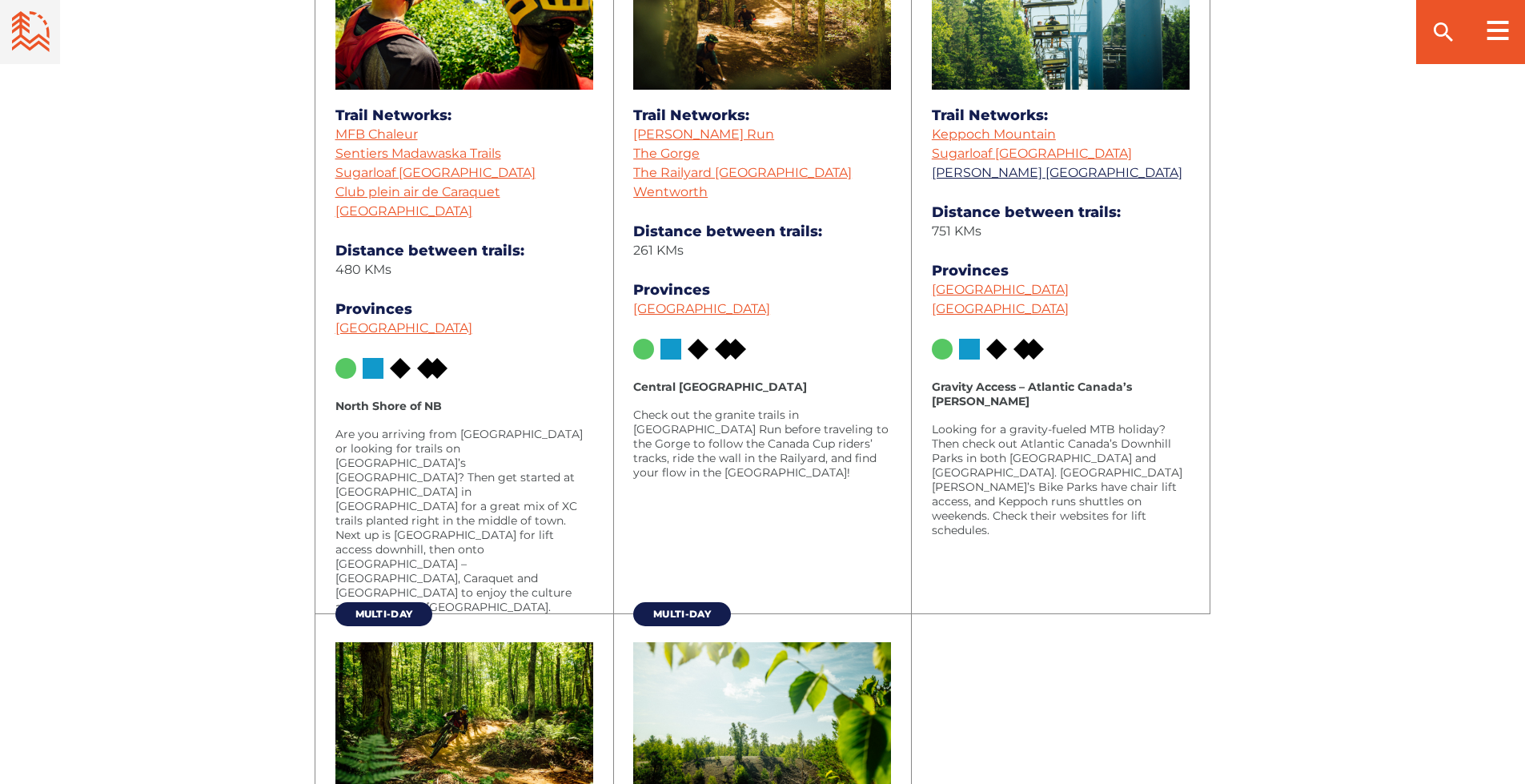
click at [991, 174] on link "[PERSON_NAME] [GEOGRAPHIC_DATA]" at bounding box center [1057, 172] width 251 height 15
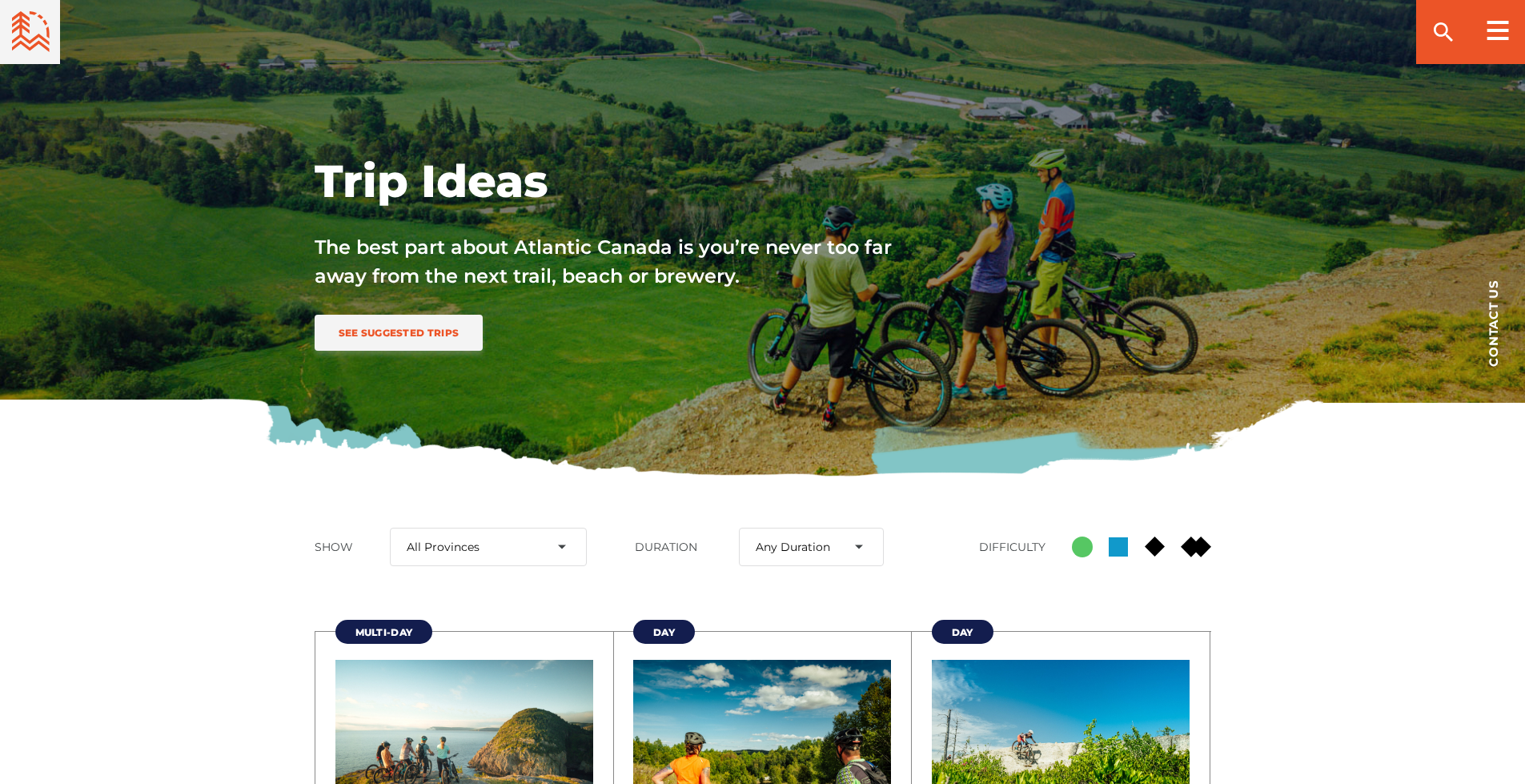
scroll to position [160, 0]
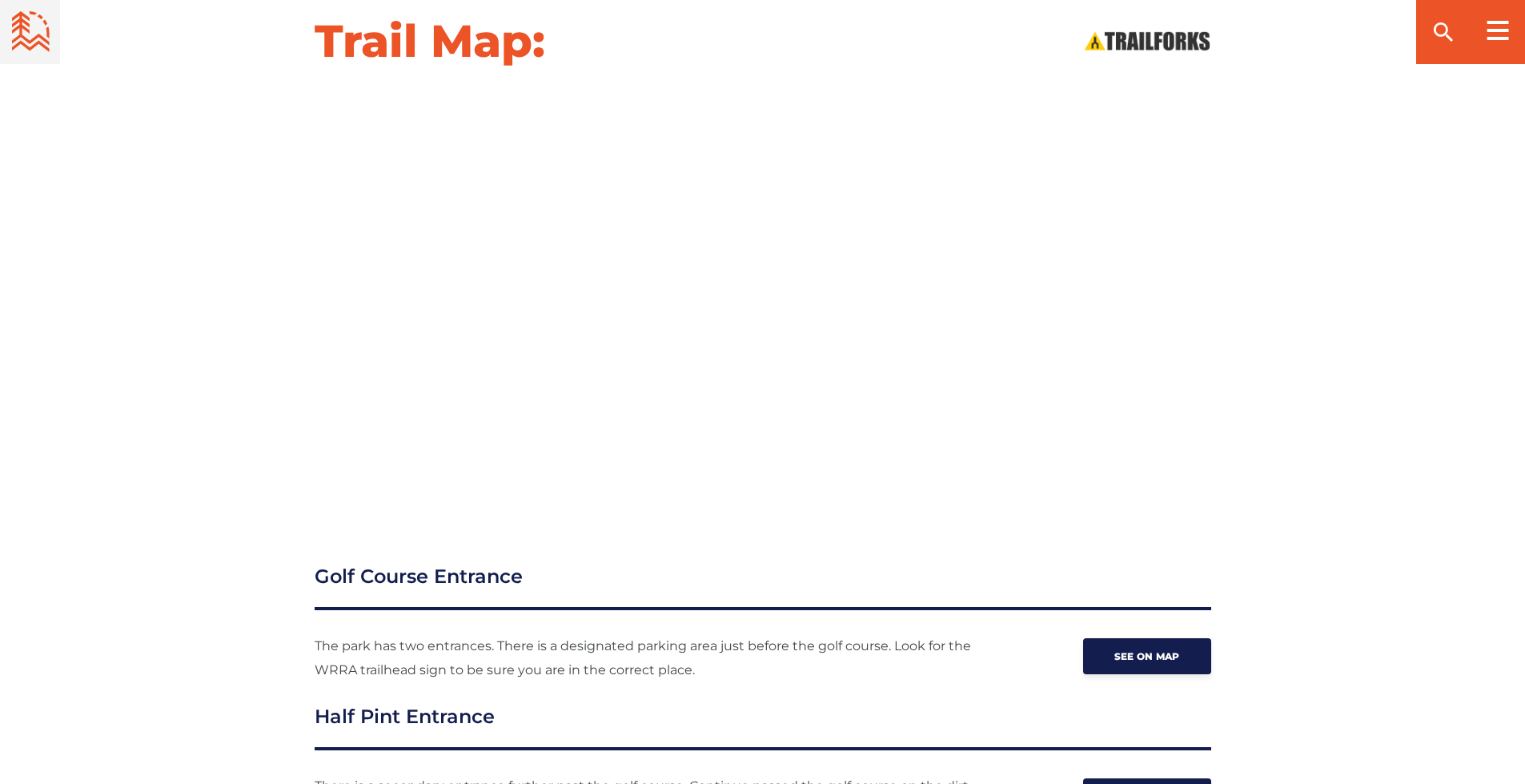
scroll to position [1481, 0]
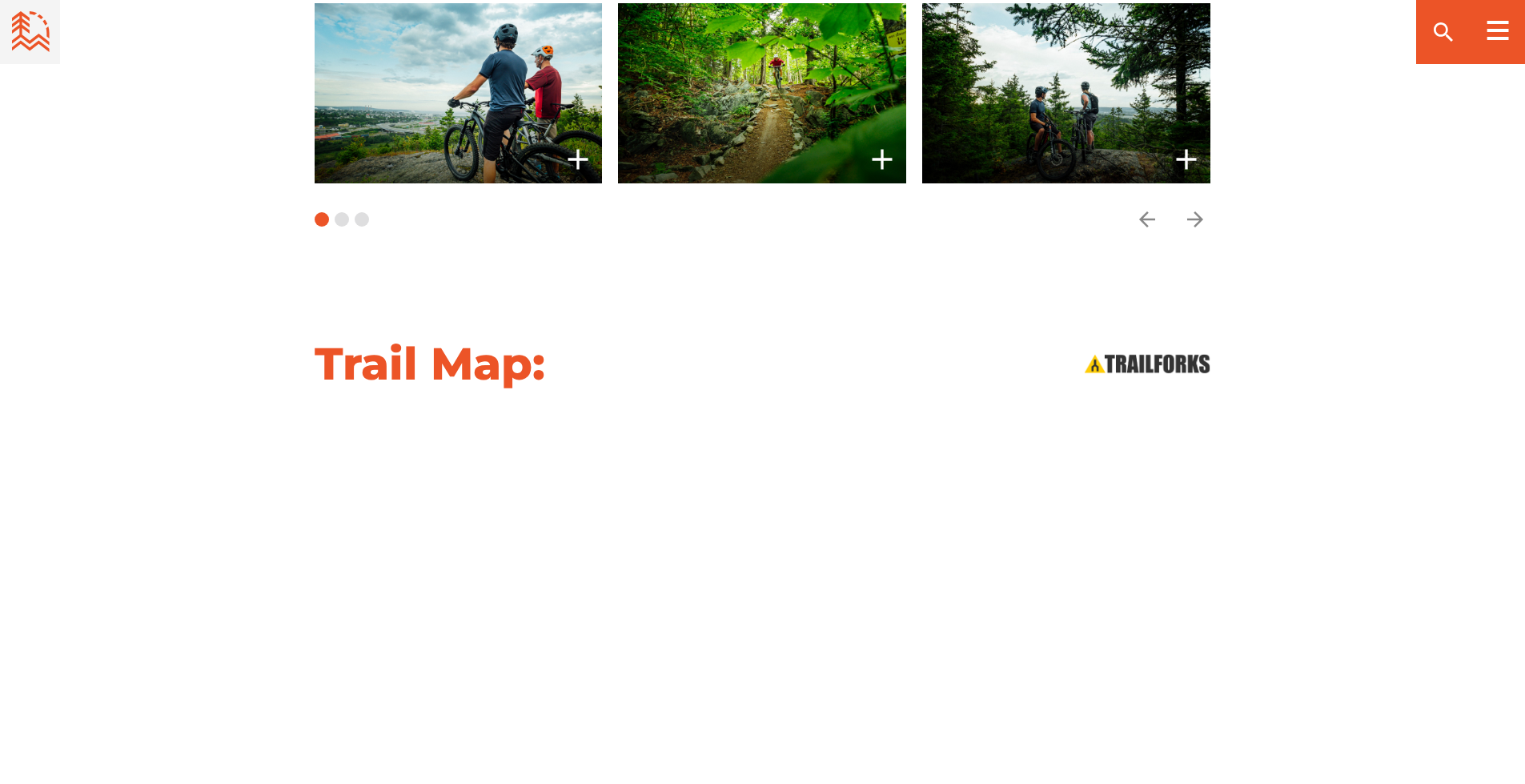
scroll to position [1381, 0]
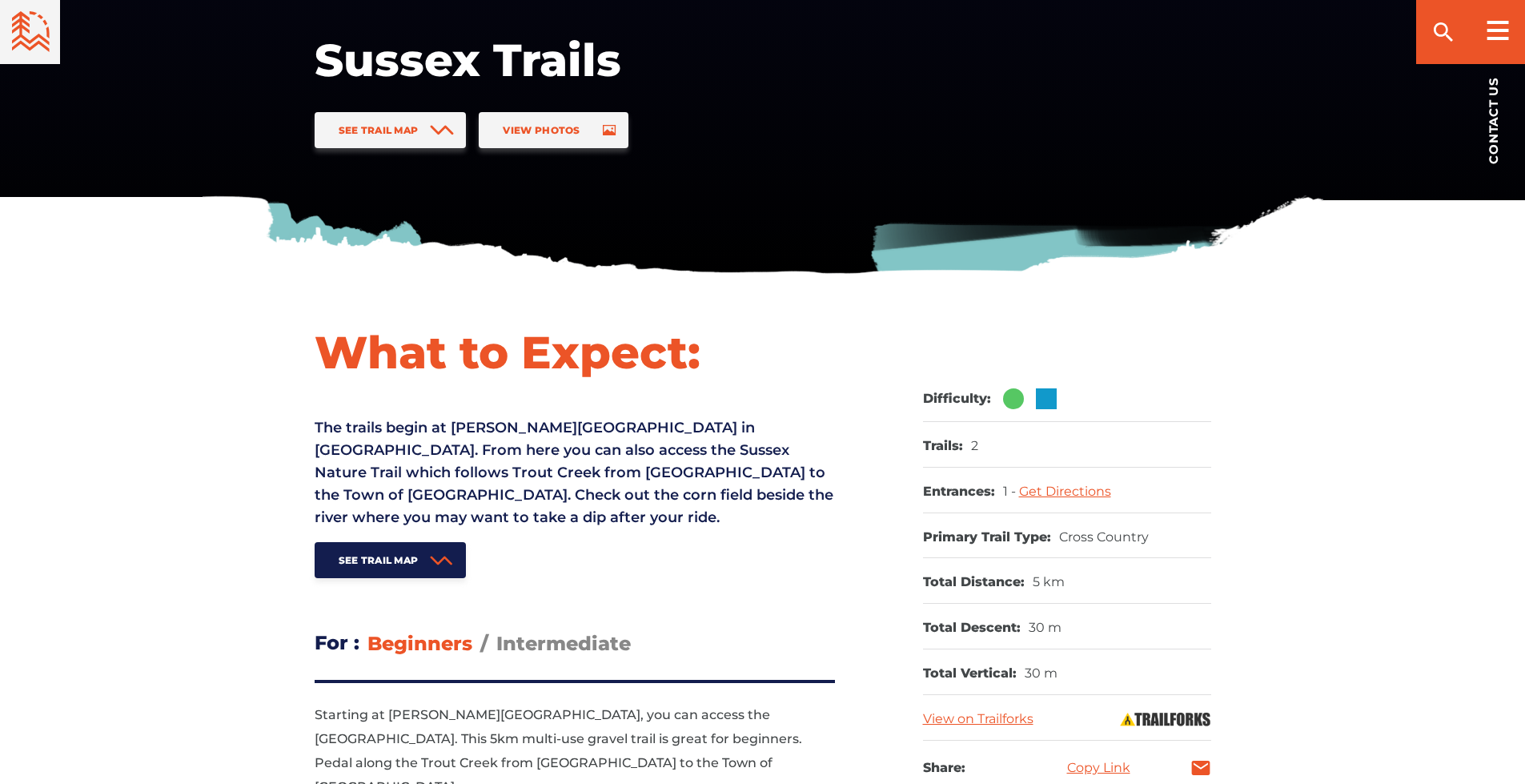
scroll to position [360, 0]
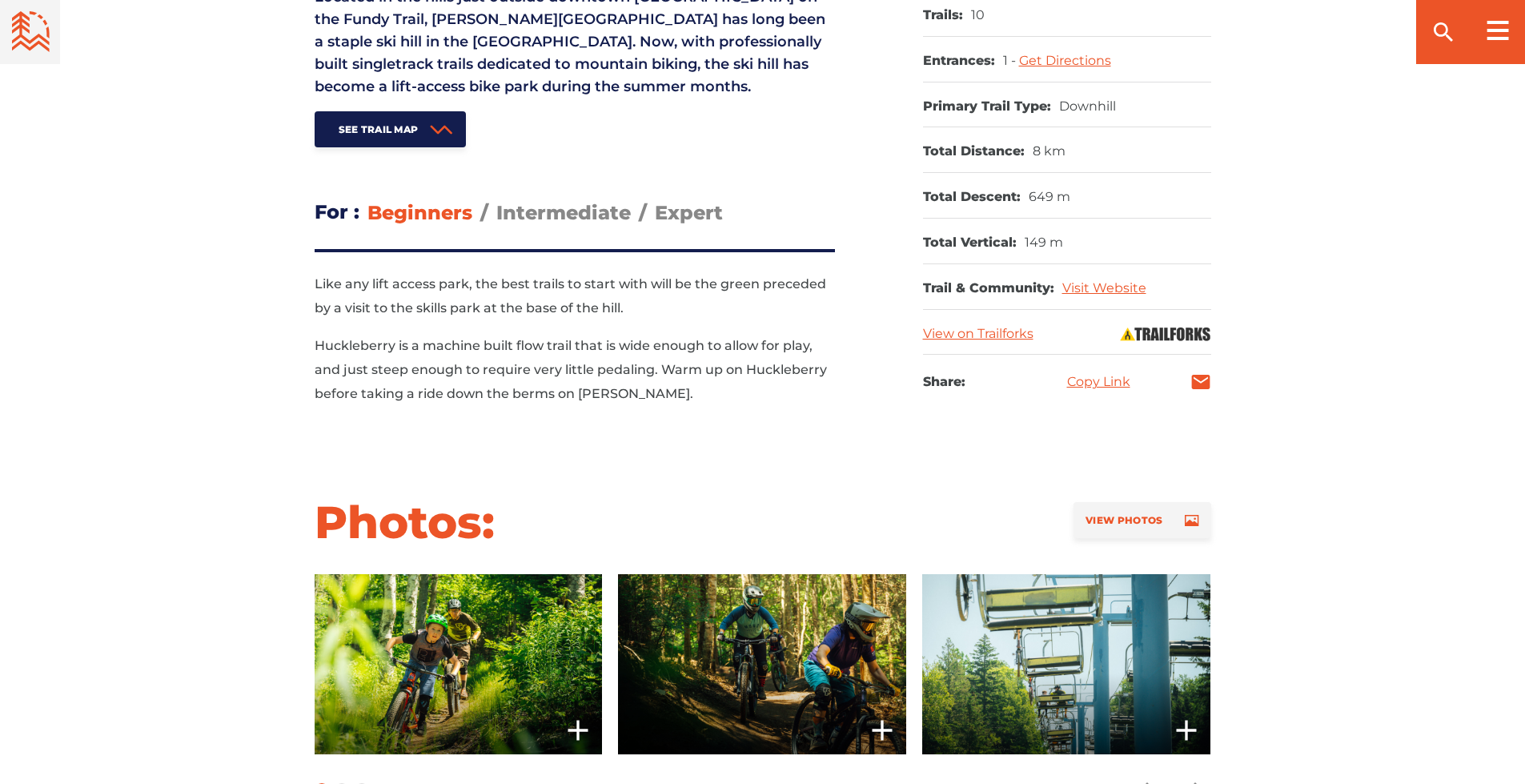
scroll to position [802, 0]
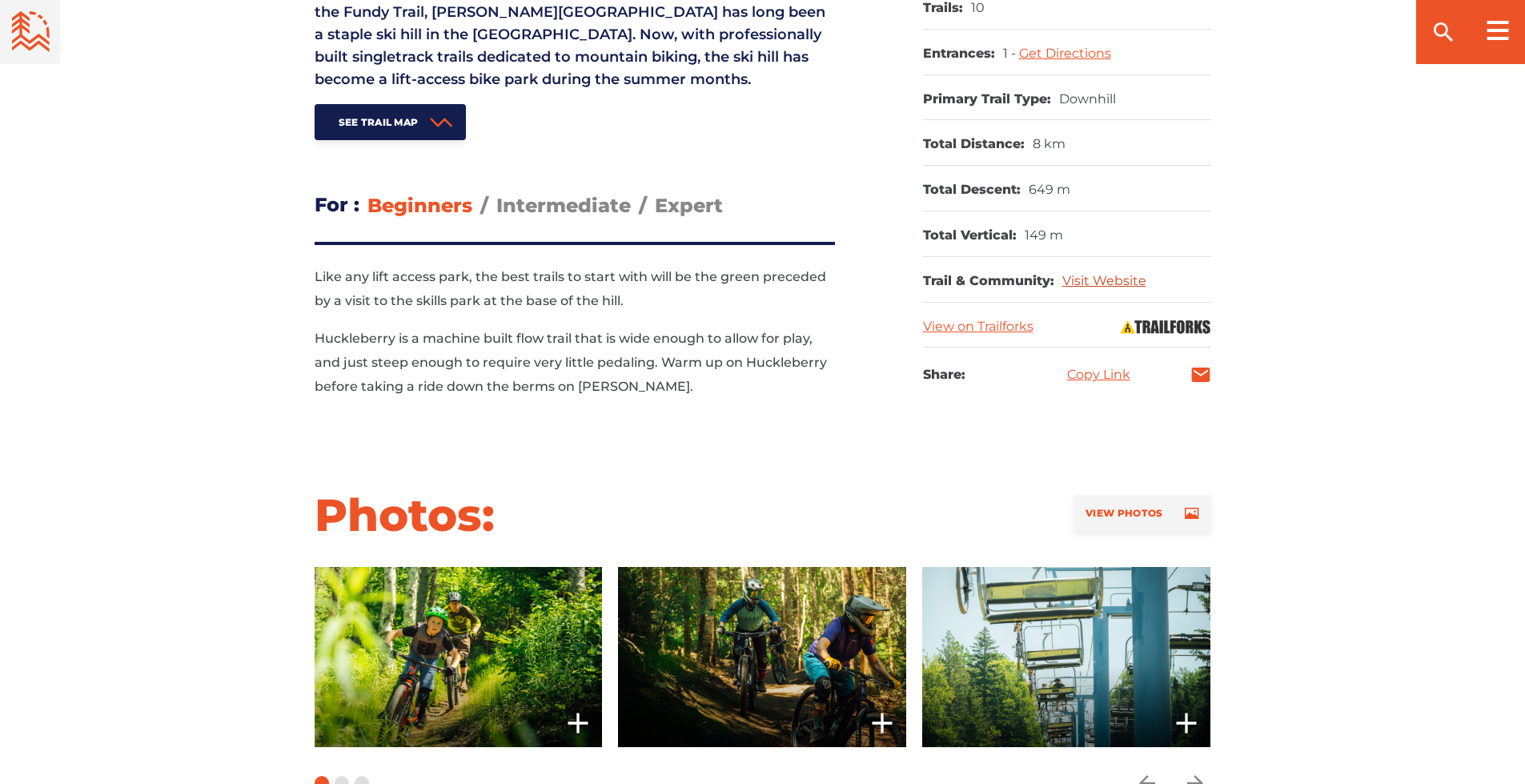
click at [1120, 277] on link "Visit Website" at bounding box center [1104, 280] width 84 height 15
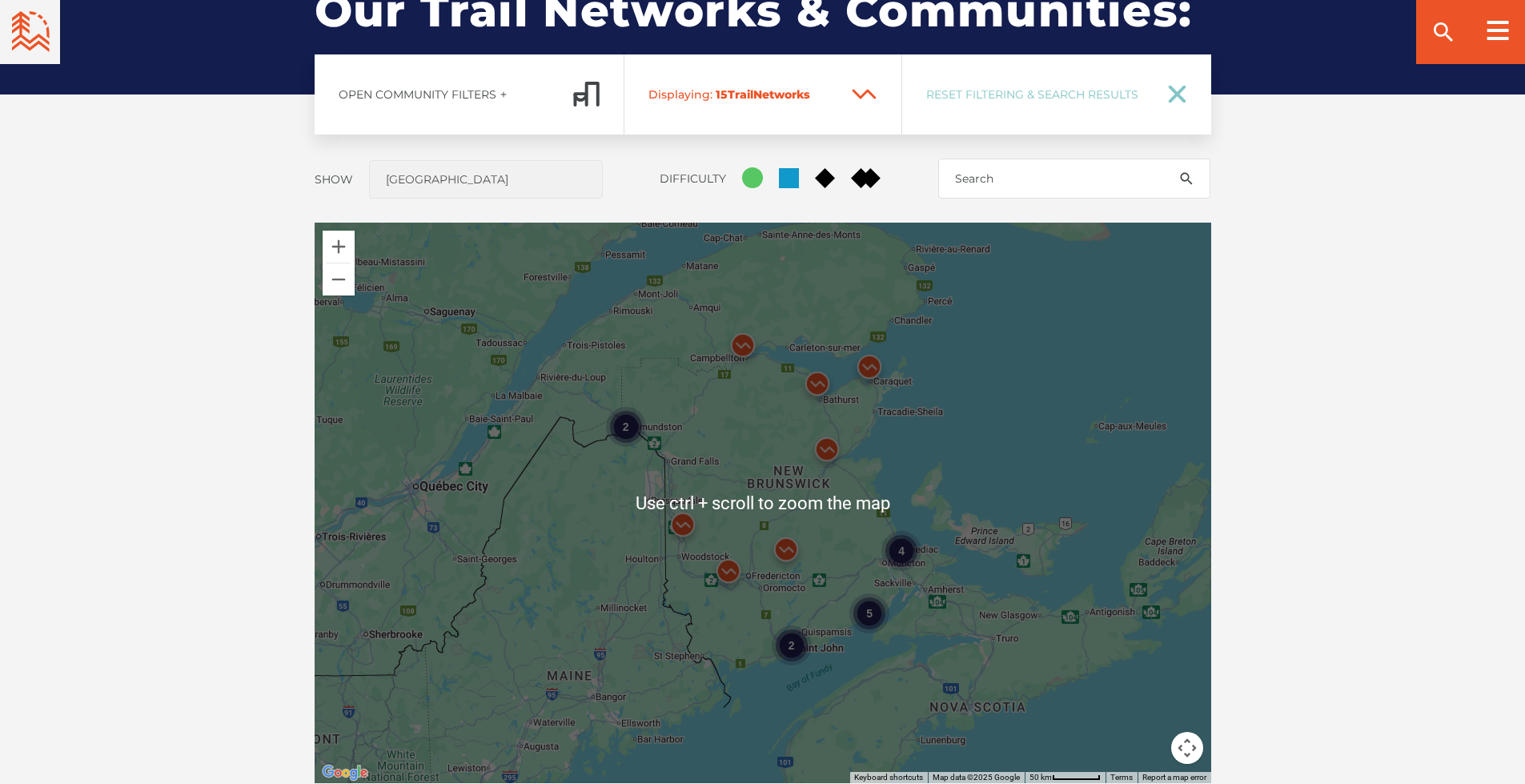
scroll to position [1281, 0]
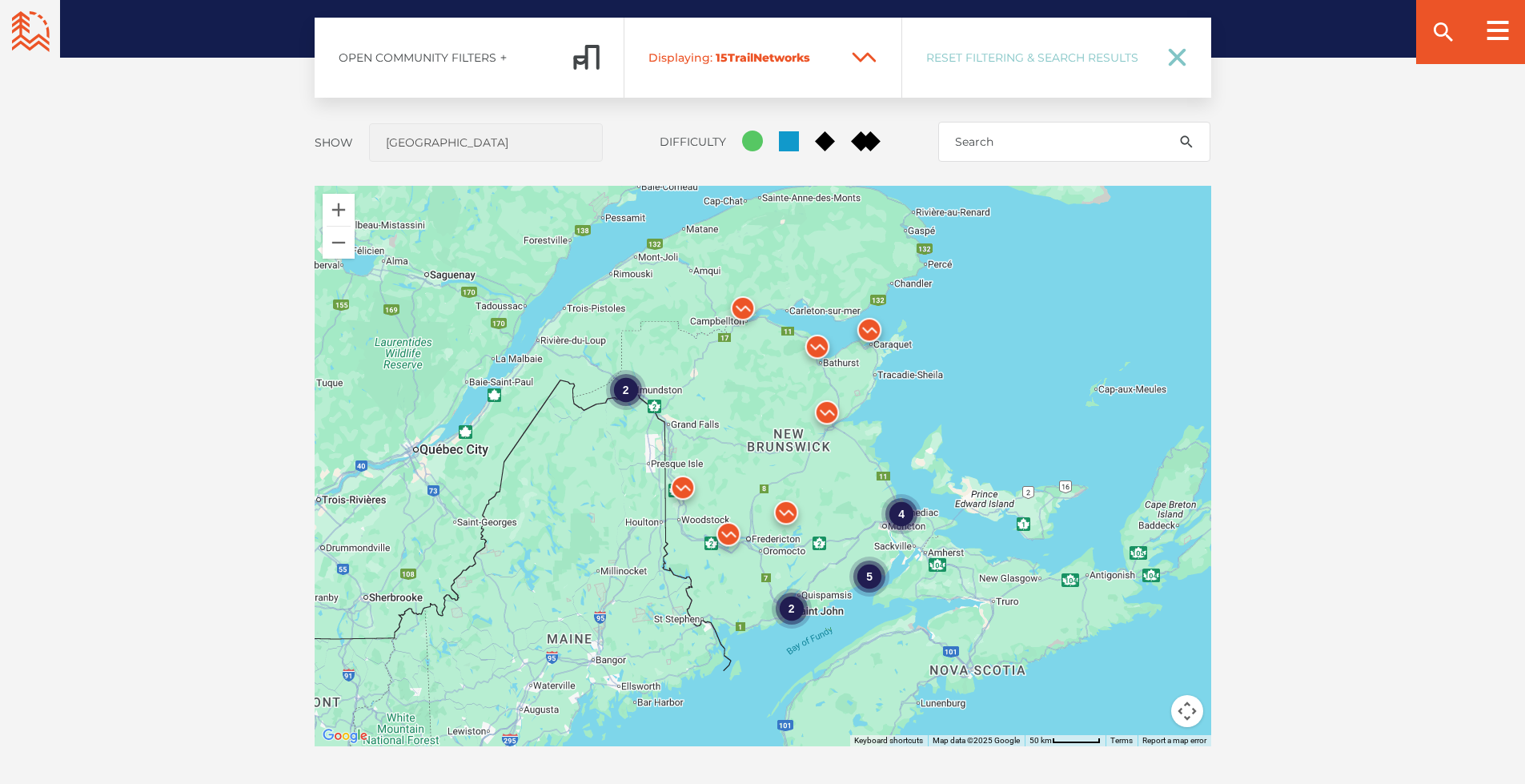
click at [909, 517] on div "4" at bounding box center [901, 512] width 40 height 40
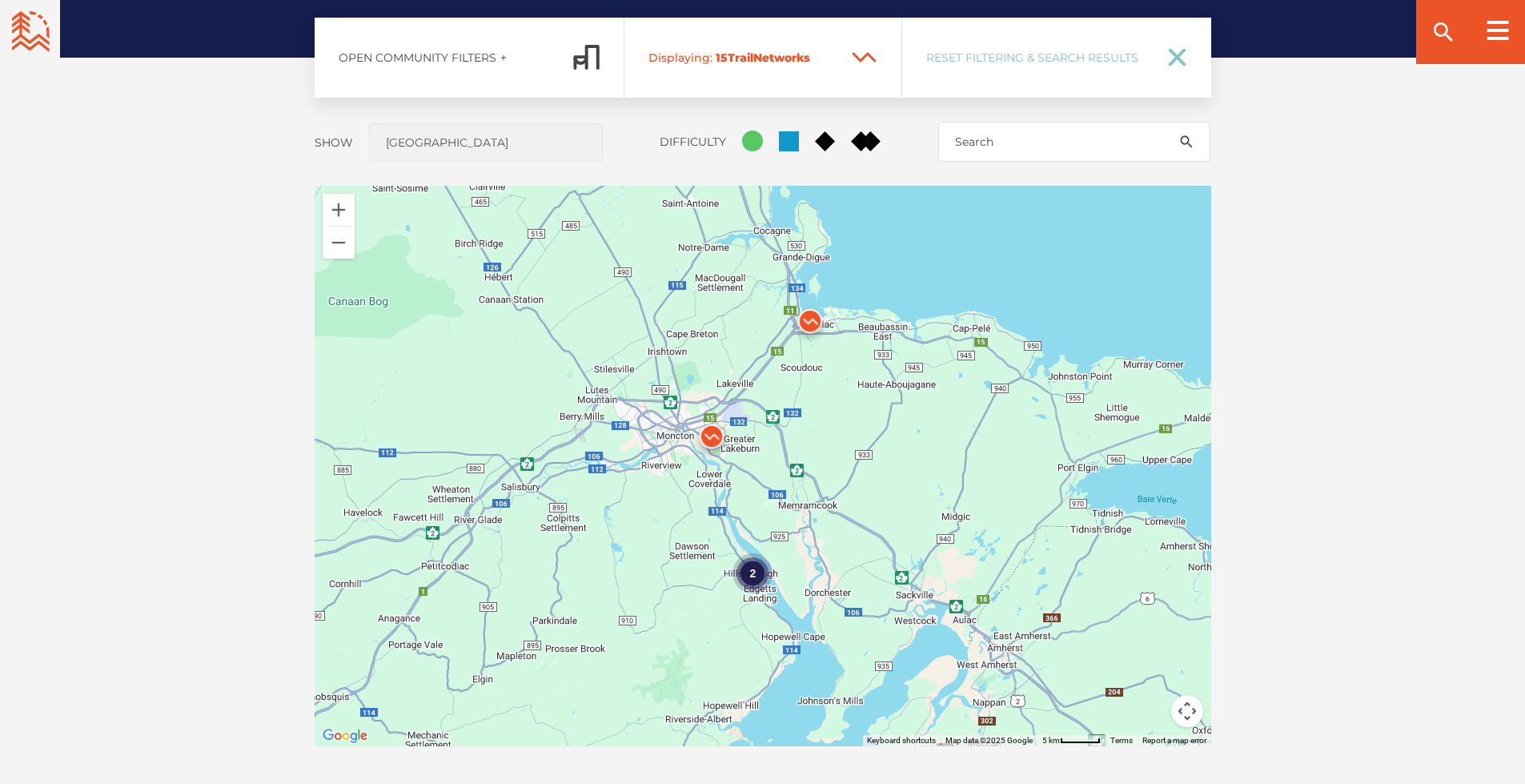
click at [807, 326] on img at bounding box center [810, 325] width 48 height 48
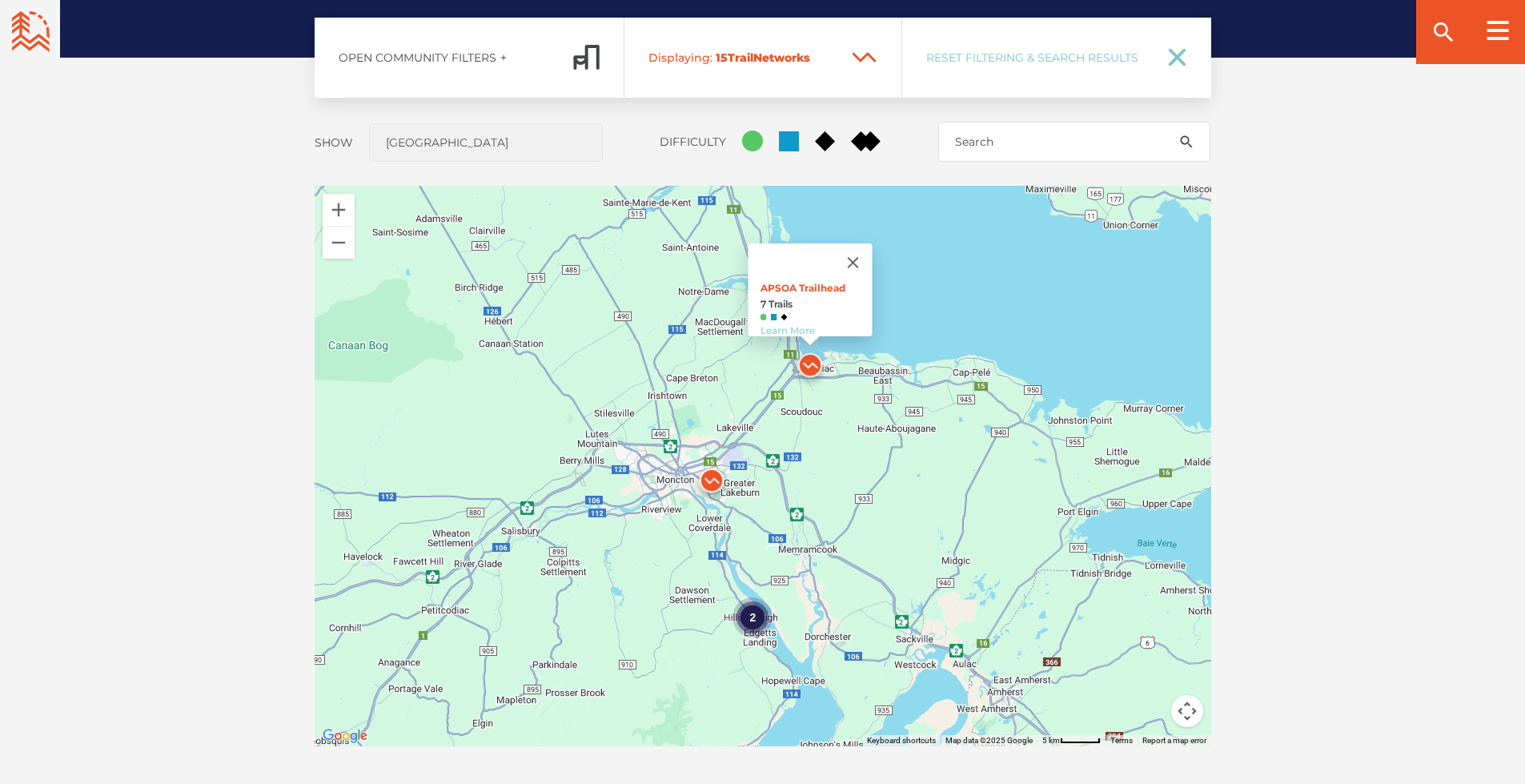
click at [784, 324] on link "Learn More" at bounding box center [787, 330] width 55 height 12
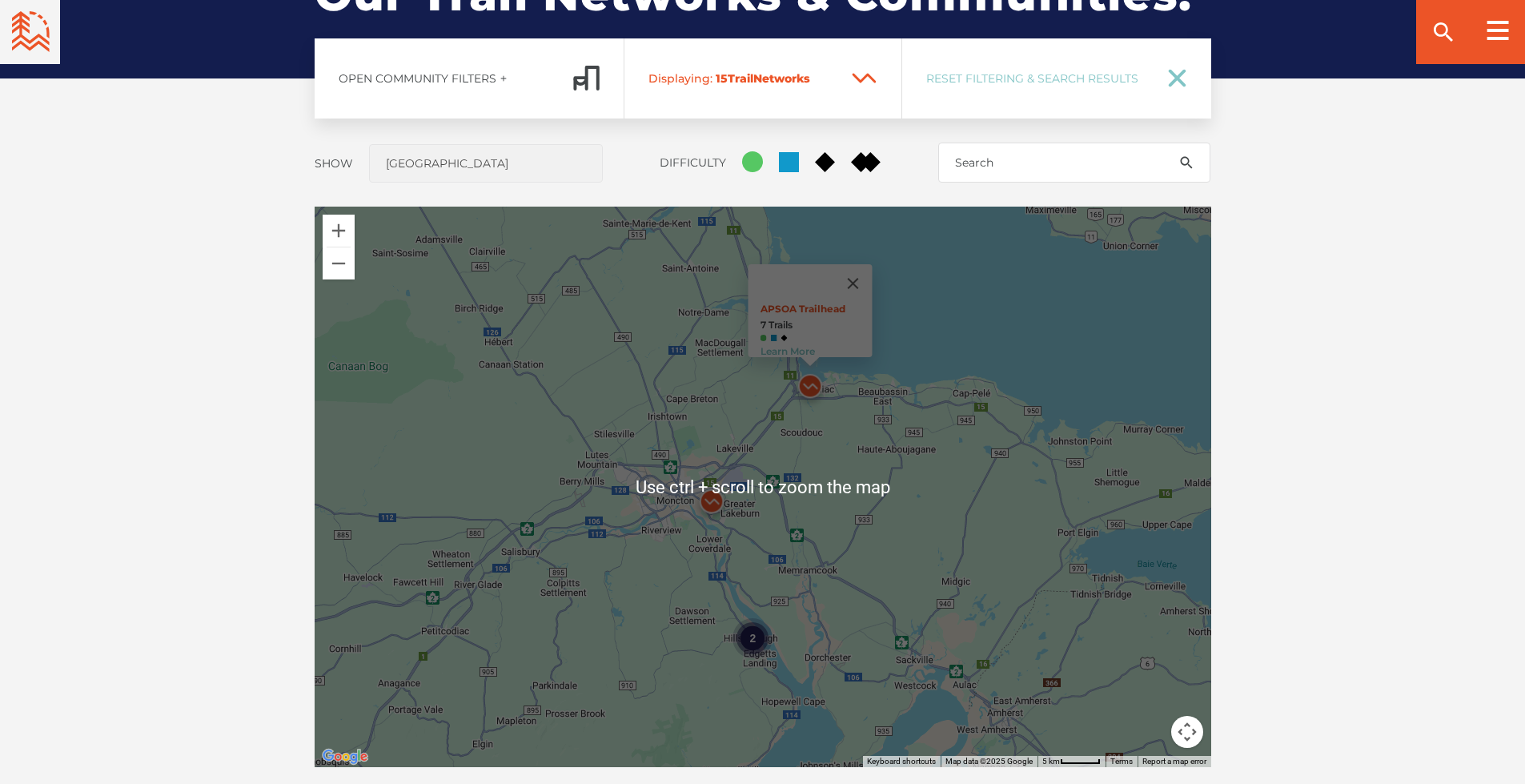
scroll to position [1241, 0]
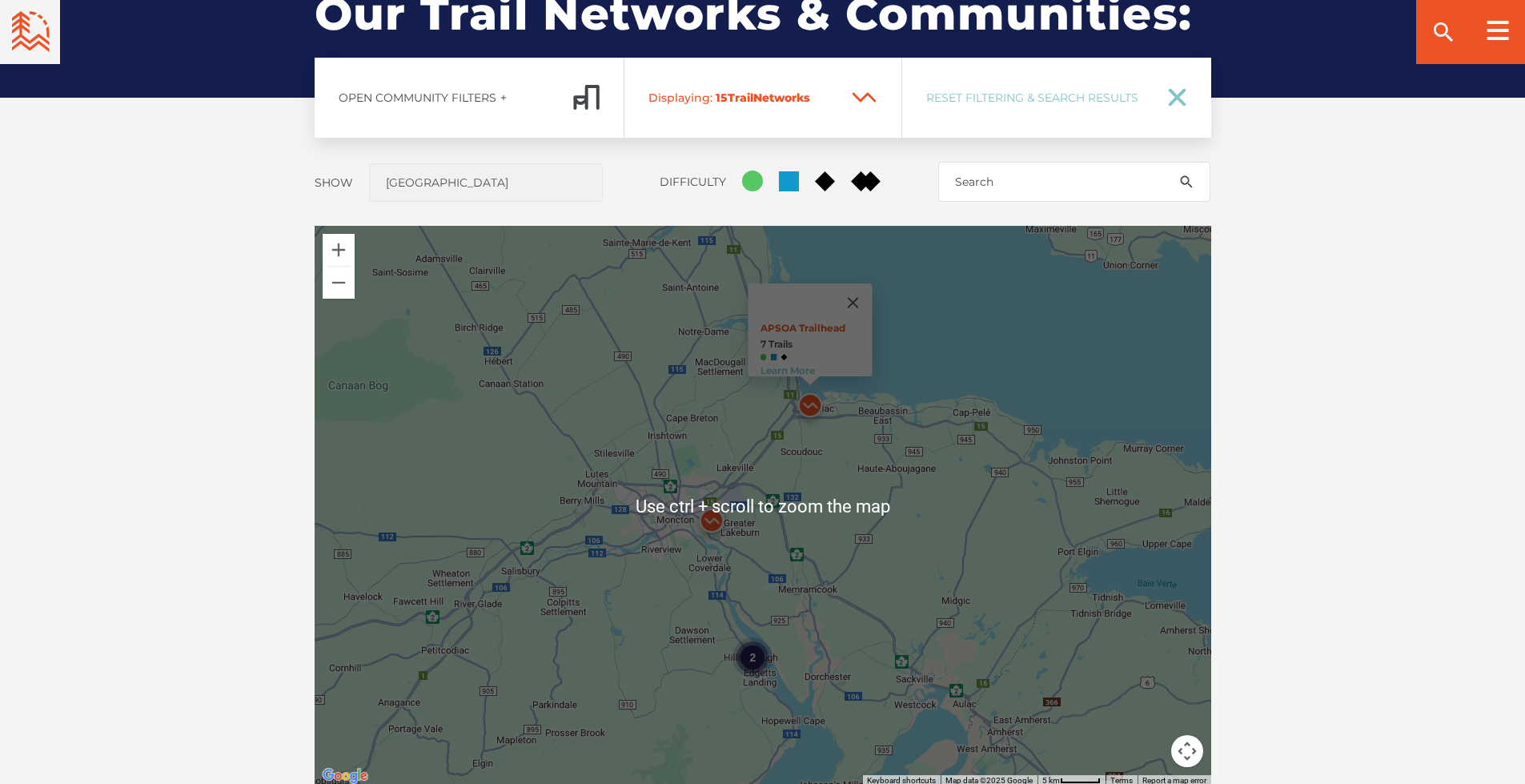
click at [993, 466] on div "2 2 APSOA Trailhead 7 Trails Learn More" at bounding box center [763, 506] width 897 height 561
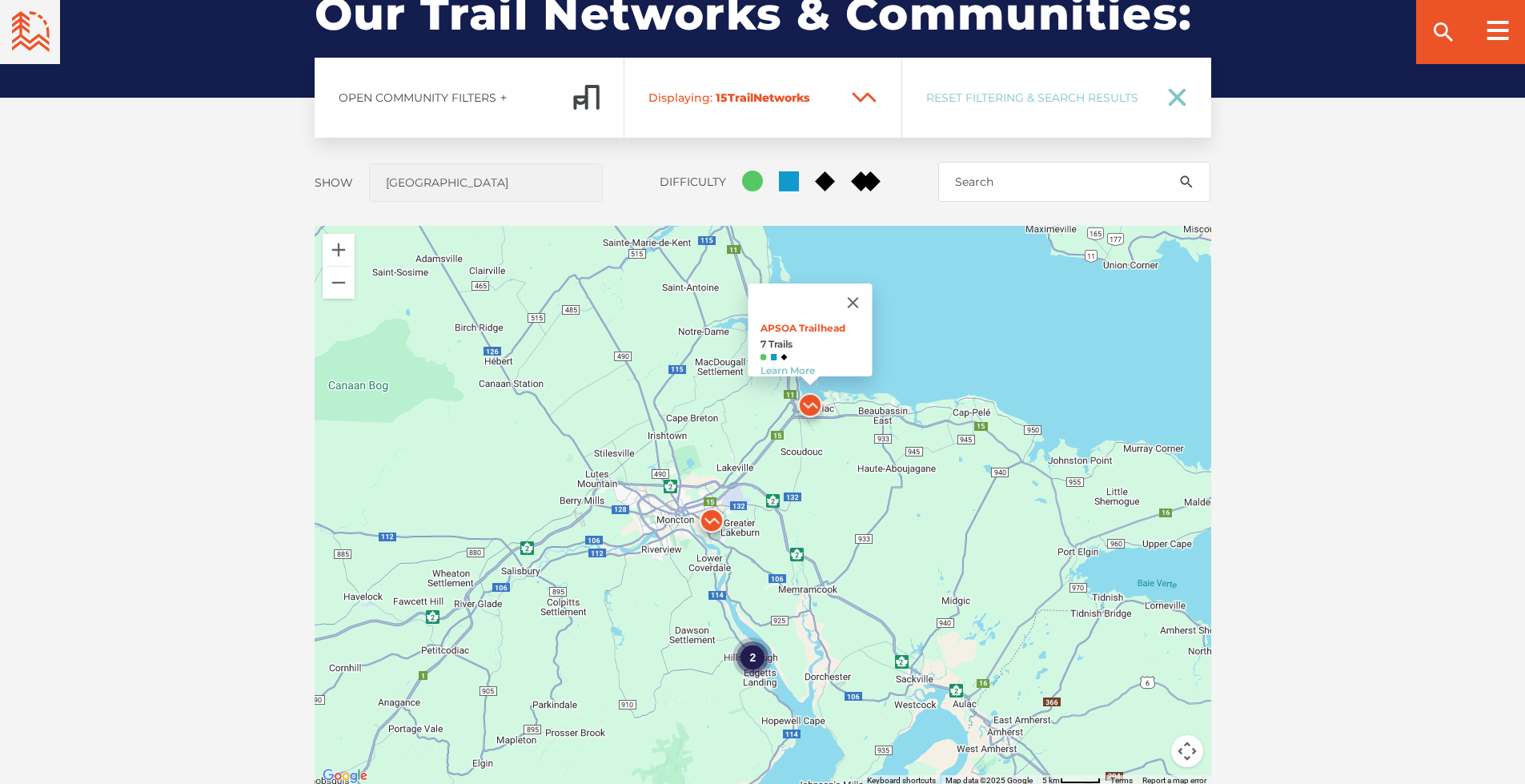
click at [708, 519] on img at bounding box center [711, 524] width 48 height 48
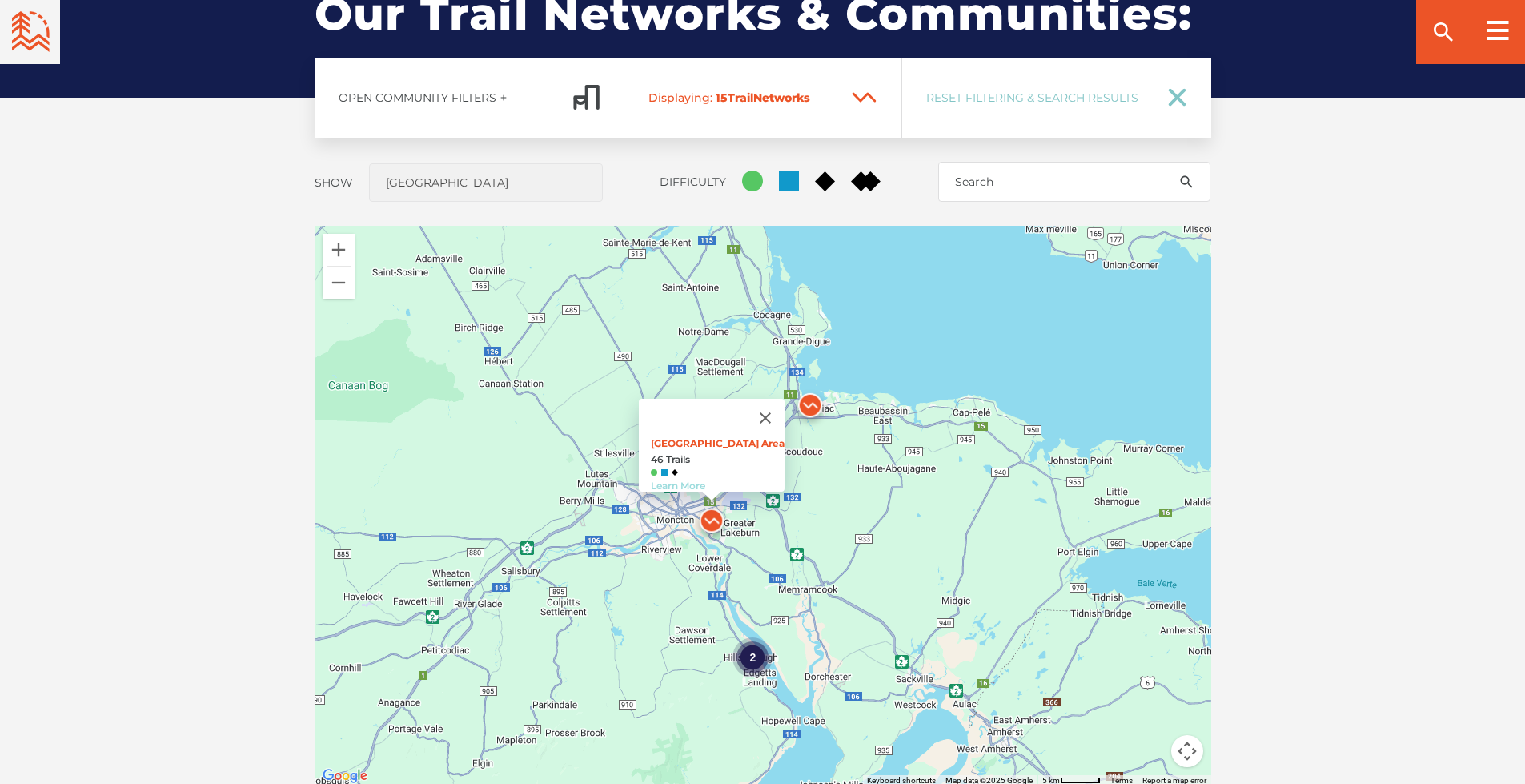
click at [696, 480] on link "Learn More" at bounding box center [678, 486] width 55 height 12
click at [967, 502] on div "2 2 Main Parking Area 46 Trails Learn More" at bounding box center [763, 506] width 897 height 561
click at [757, 406] on button "Close" at bounding box center [766, 418] width 39 height 39
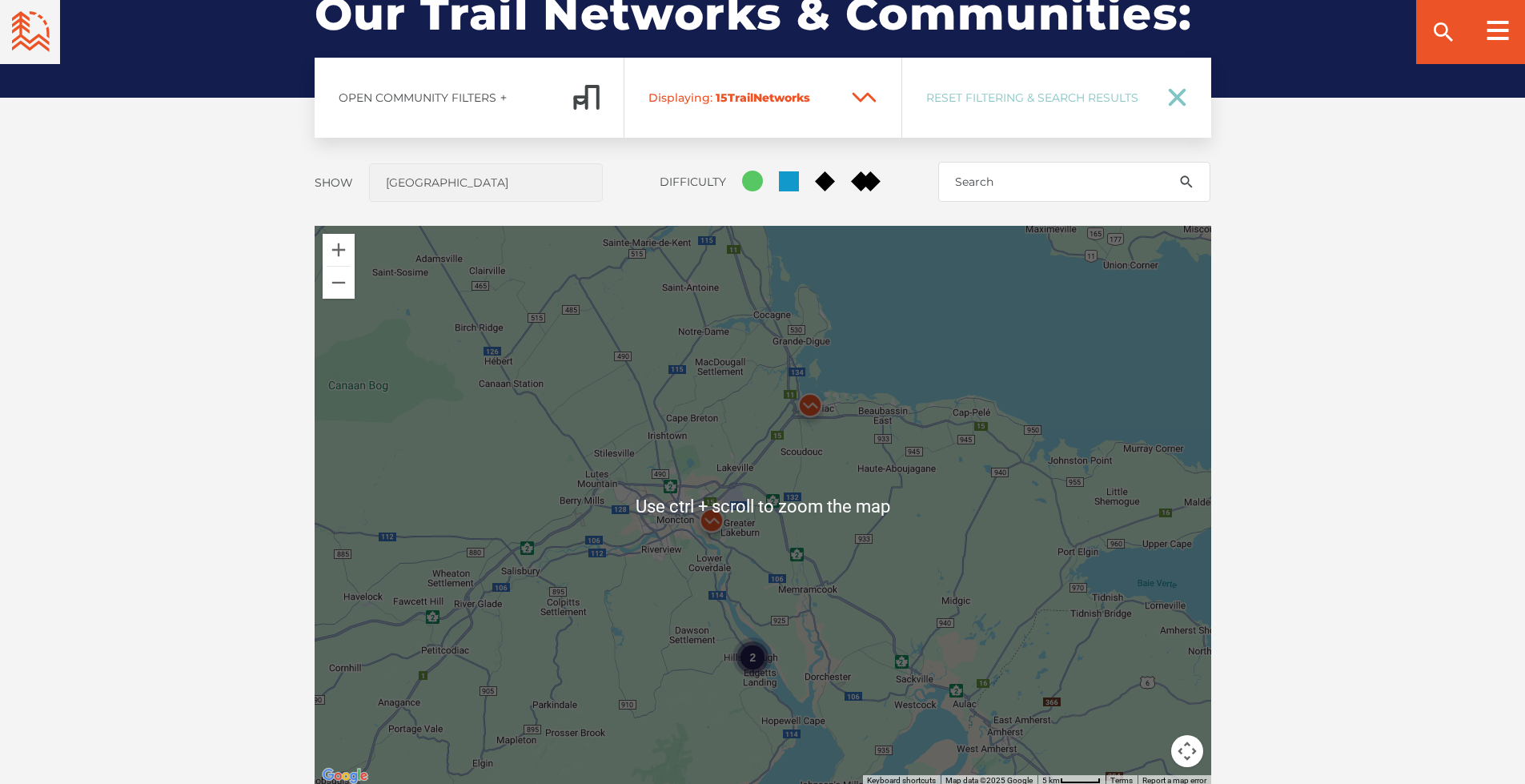
click at [1395, 372] on div "Our Trails & Communities: Our Trail Networks & Communities: Open Community Filt…" at bounding box center [762, 435] width 1525 height 978
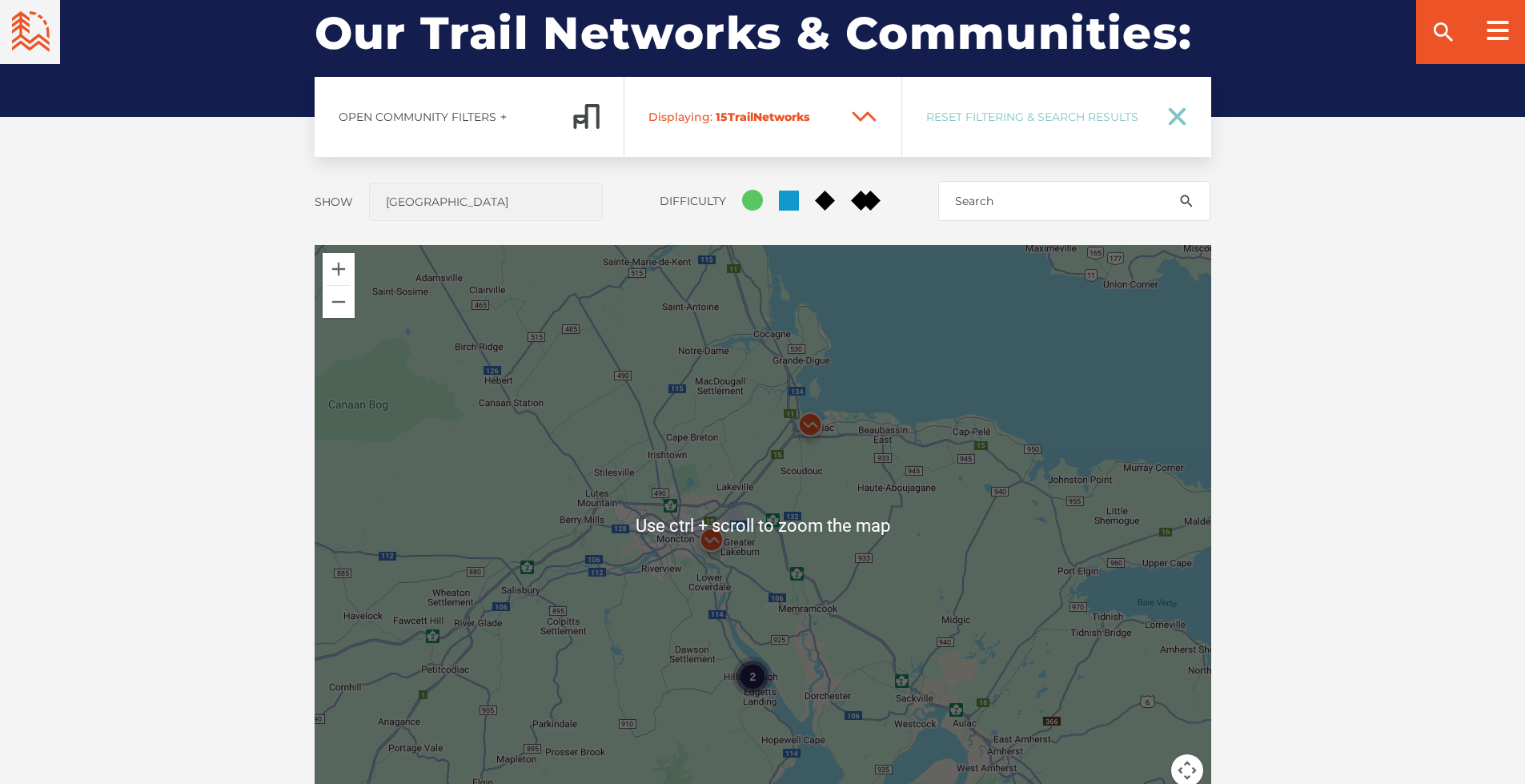
scroll to position [1220, 0]
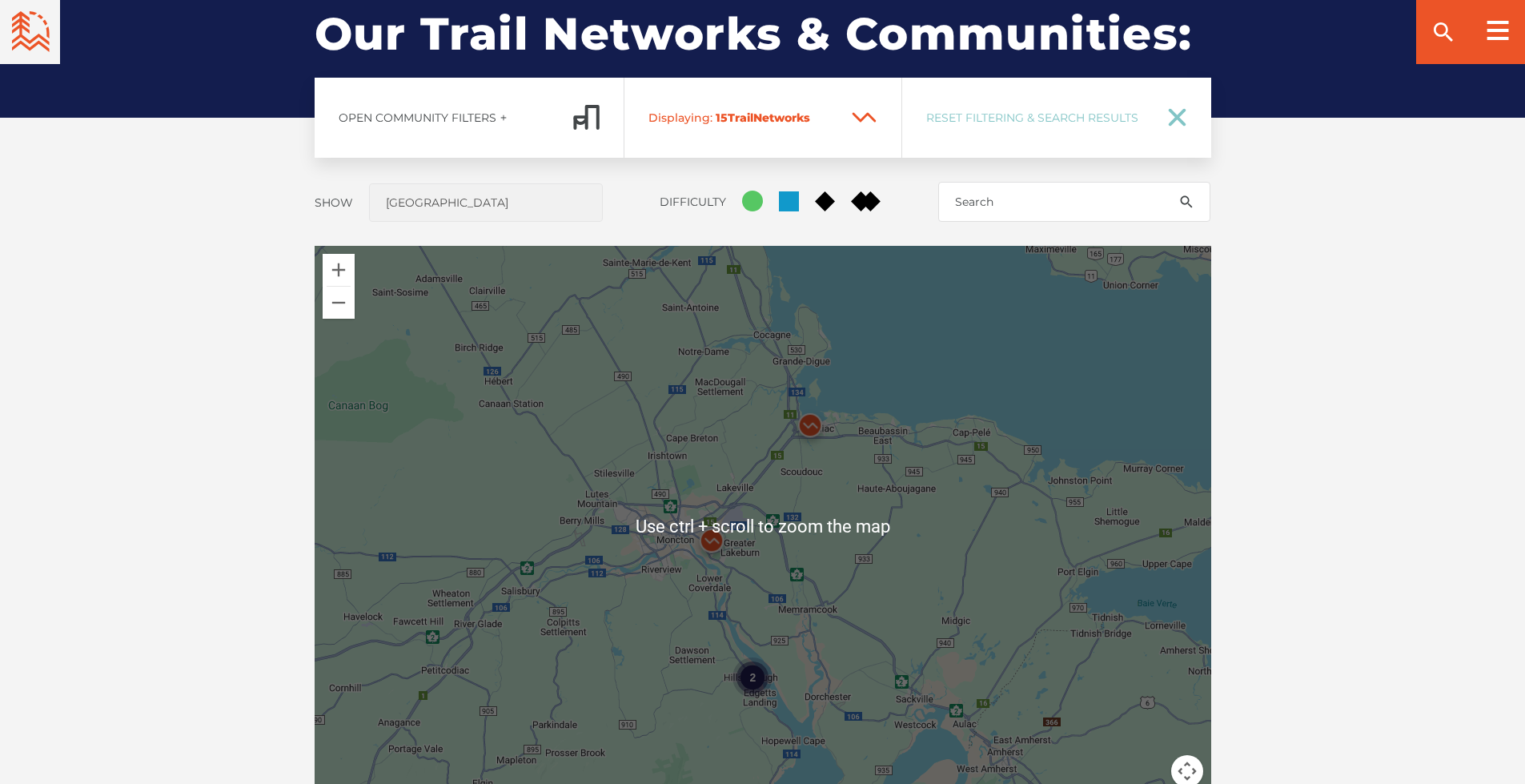
click at [952, 363] on div "2 2" at bounding box center [763, 525] width 897 height 561
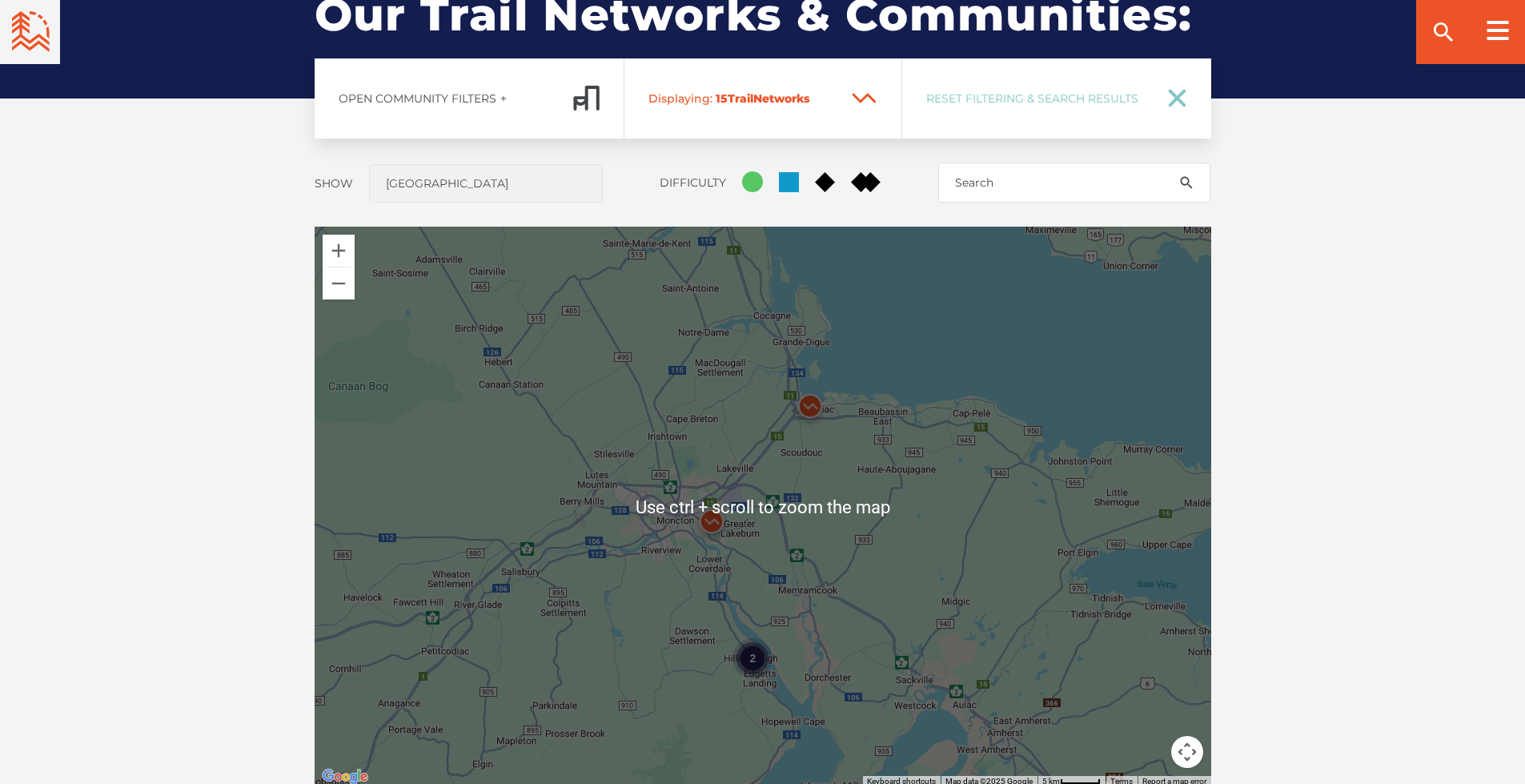
scroll to position [1241, 0]
click at [1277, 427] on div "Open Community Filters Displaying: 15 Trail Network s Reset Filtering & Search …" at bounding box center [763, 467] width 1121 height 818
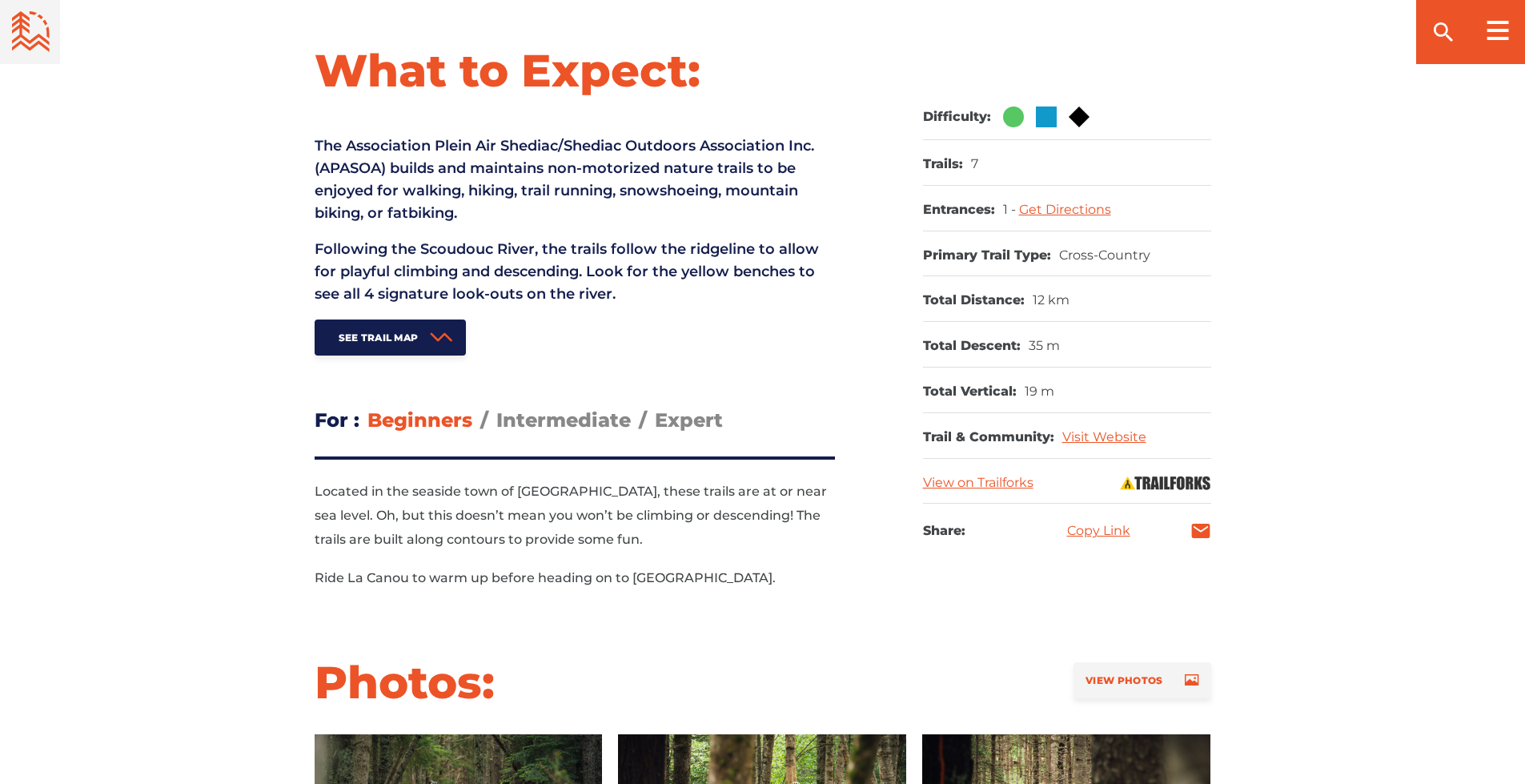
scroll to position [620, 0]
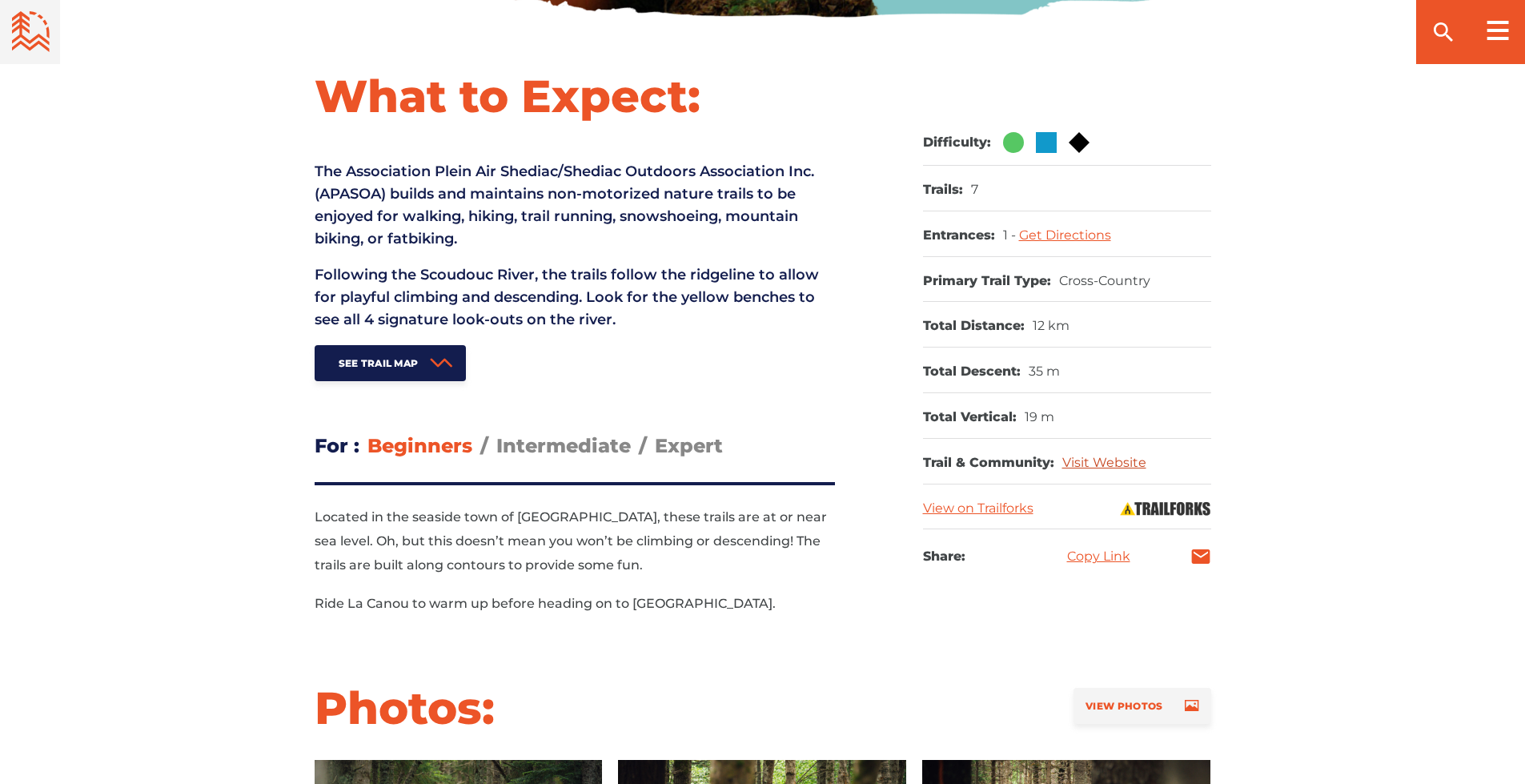
click at [1096, 458] on link "Visit Website" at bounding box center [1104, 462] width 84 height 15
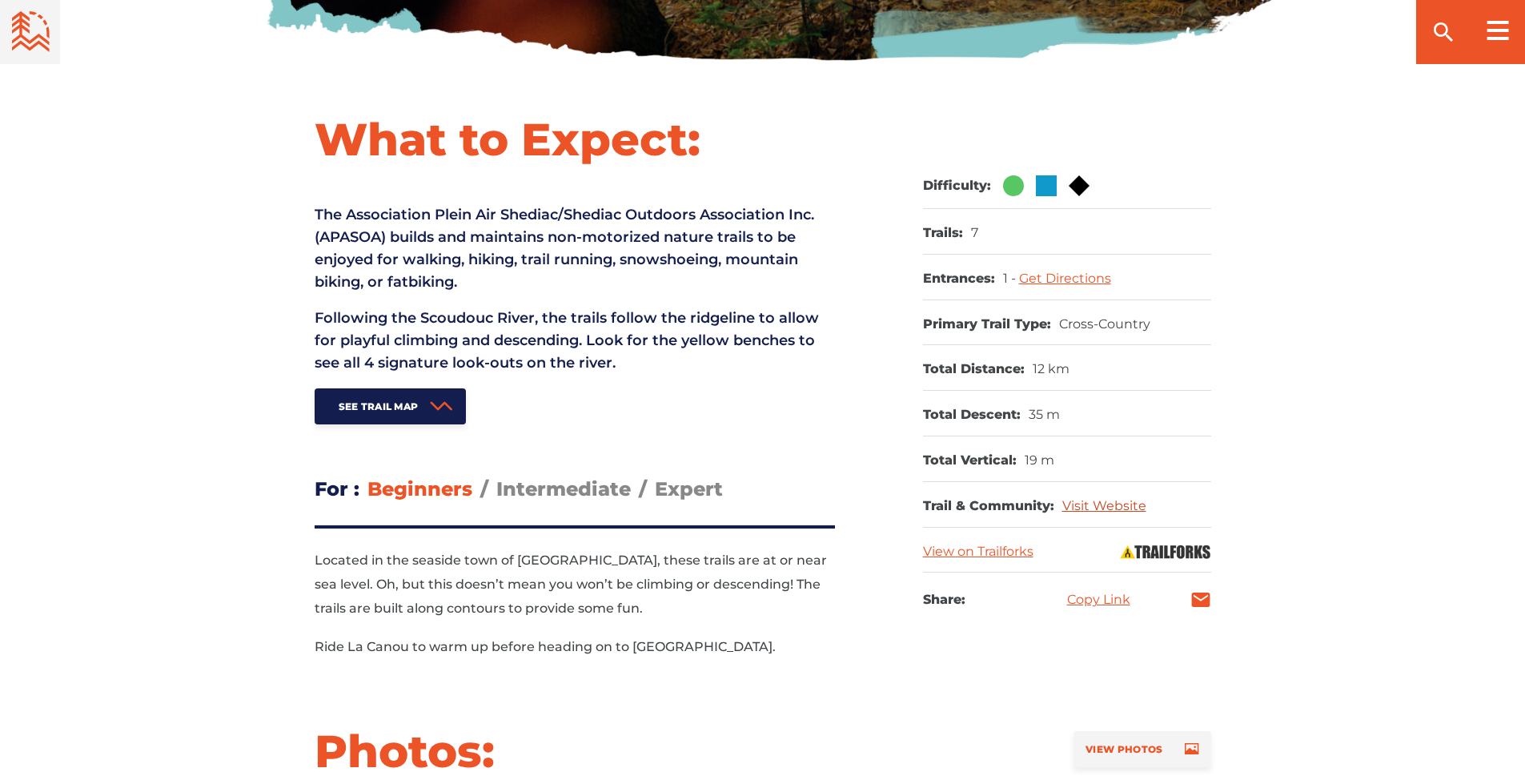
scroll to position [581, 0]
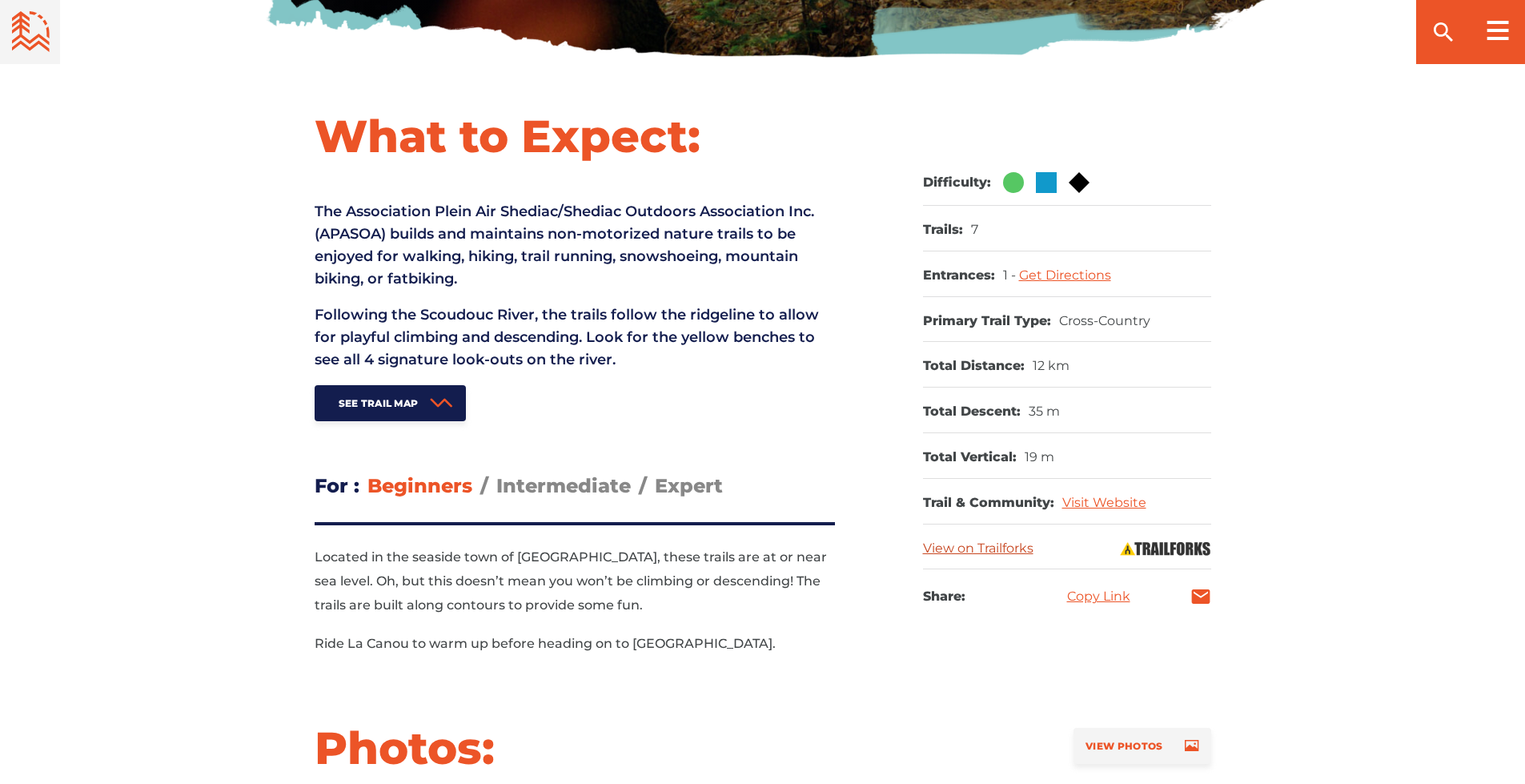
click at [959, 546] on link "View on Trailforks" at bounding box center [979, 547] width 111 height 15
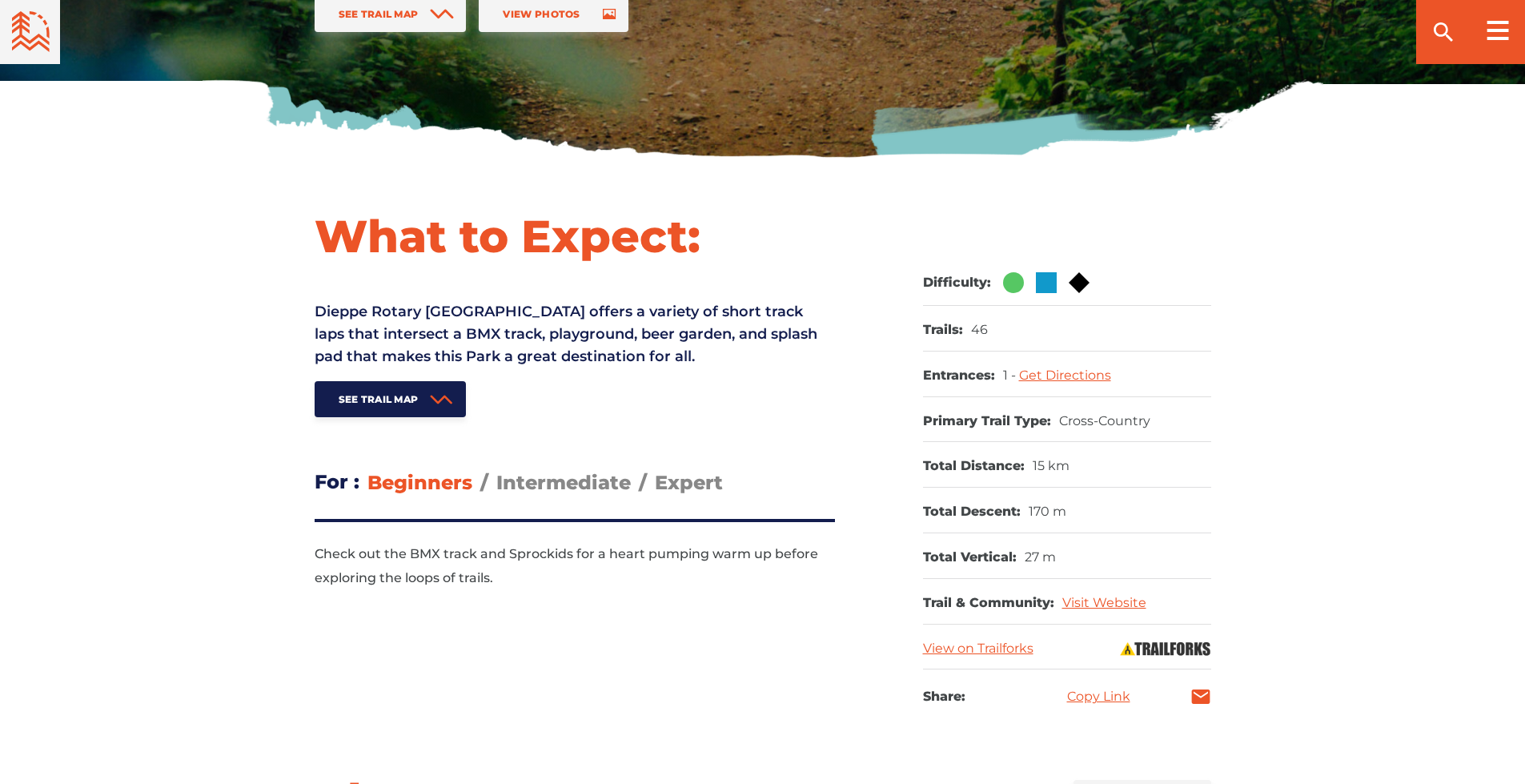
scroll to position [501, 0]
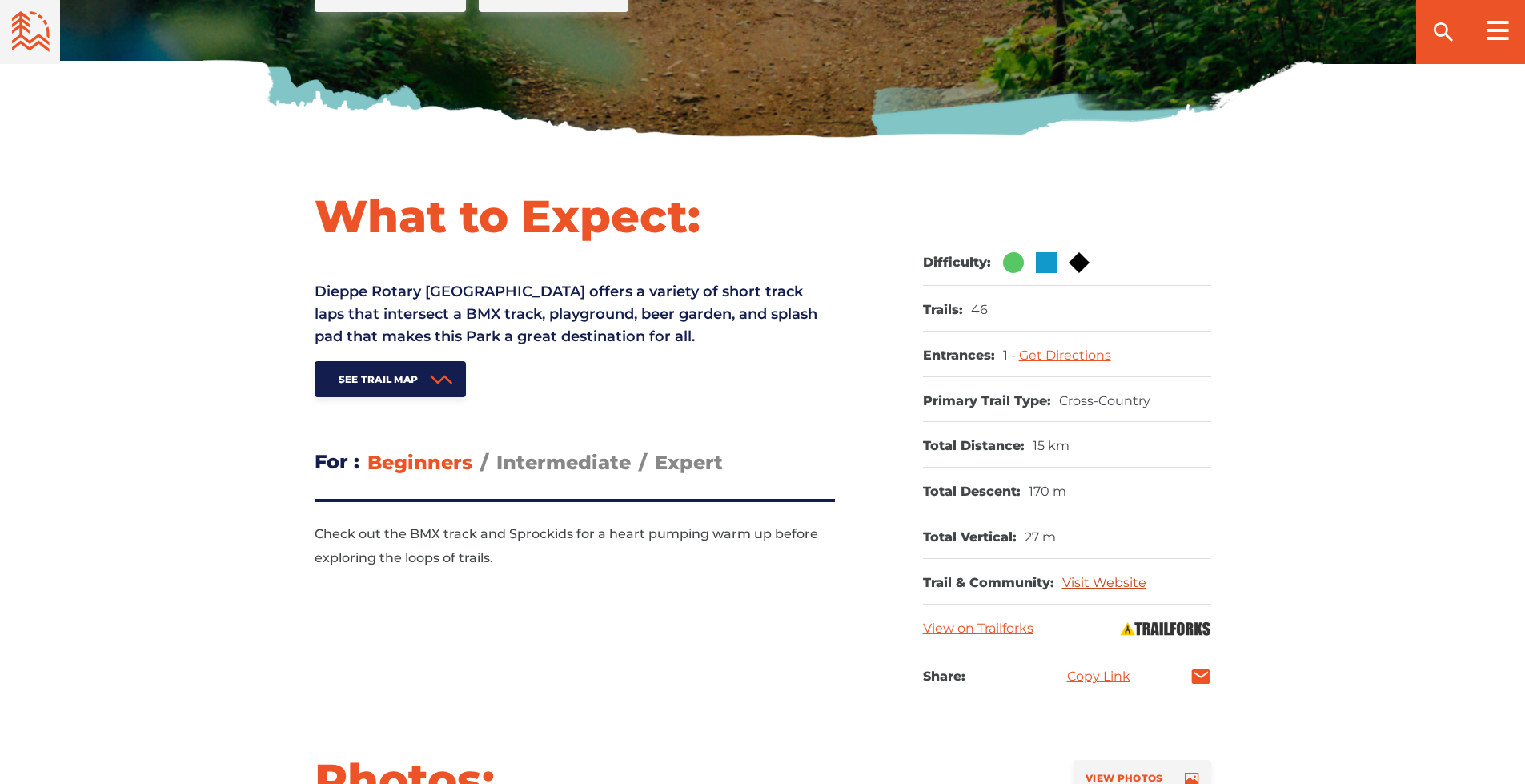
click at [1103, 578] on link "Visit Website" at bounding box center [1104, 582] width 84 height 15
